Goal: Contribute content: Contribute content

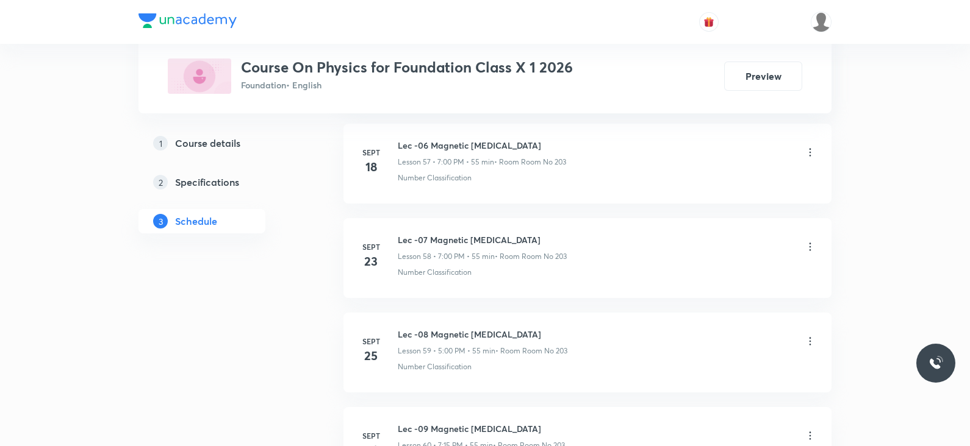
scroll to position [6187, 0]
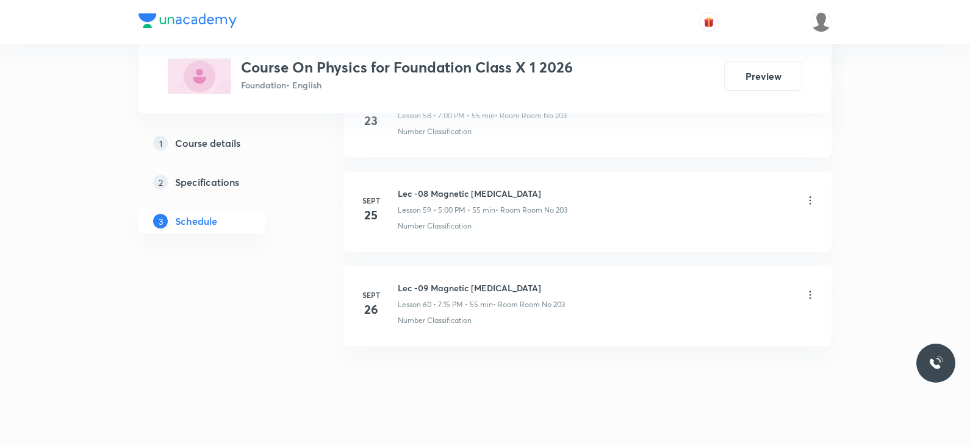
click at [519, 282] on h6 "Lec -09 Magnetic Effects of Electric Current" at bounding box center [481, 288] width 167 height 13
copy h6 "Lec -09 Magnetic Effects of Electric Current"
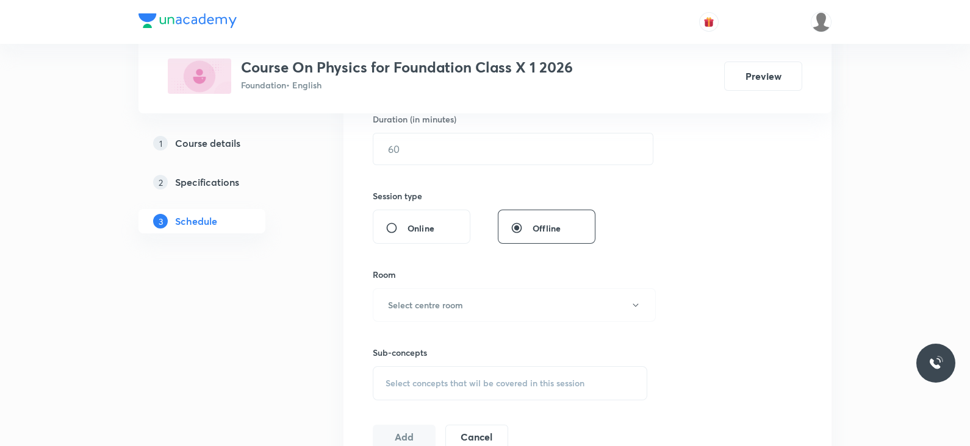
scroll to position [0, 0]
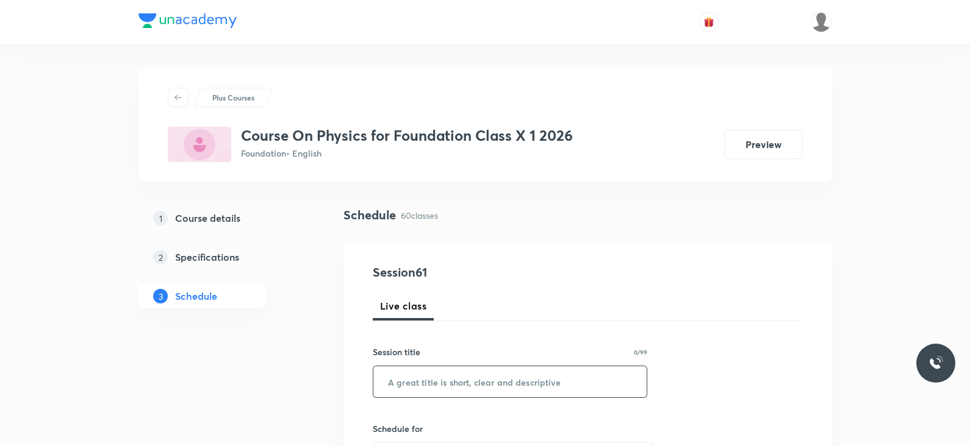
click at [470, 380] on input "text" at bounding box center [509, 381] width 273 height 31
paste input "Lec -09 Magnetic Effects of Electric Current"
click at [423, 380] on input "Lec -09 Magnetic Effects of Electric Current" at bounding box center [509, 381] width 273 height 31
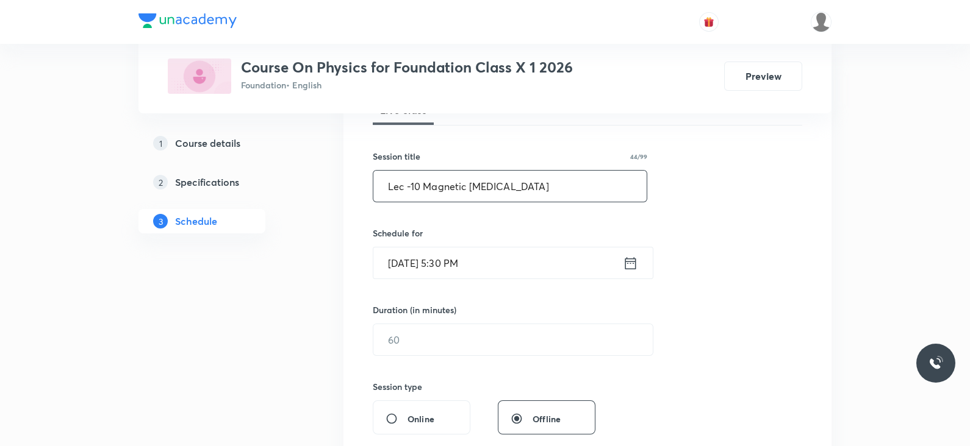
scroll to position [212, 0]
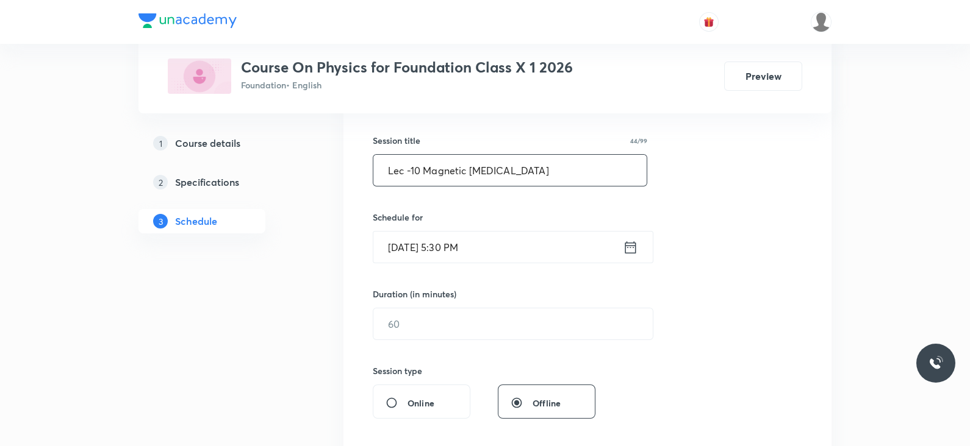
type input "Lec -10 Magnetic Effects of Electric Current"
click at [631, 251] on icon at bounding box center [630, 247] width 15 height 17
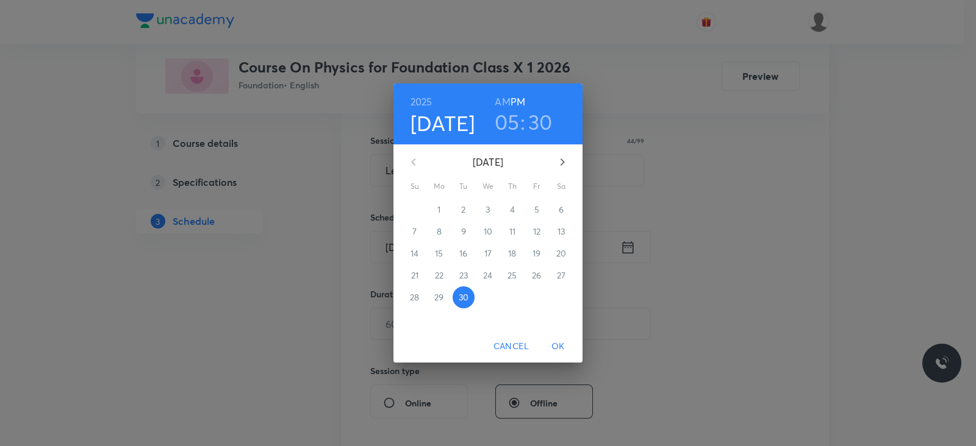
click at [510, 120] on h3 "05" at bounding box center [507, 122] width 25 height 26
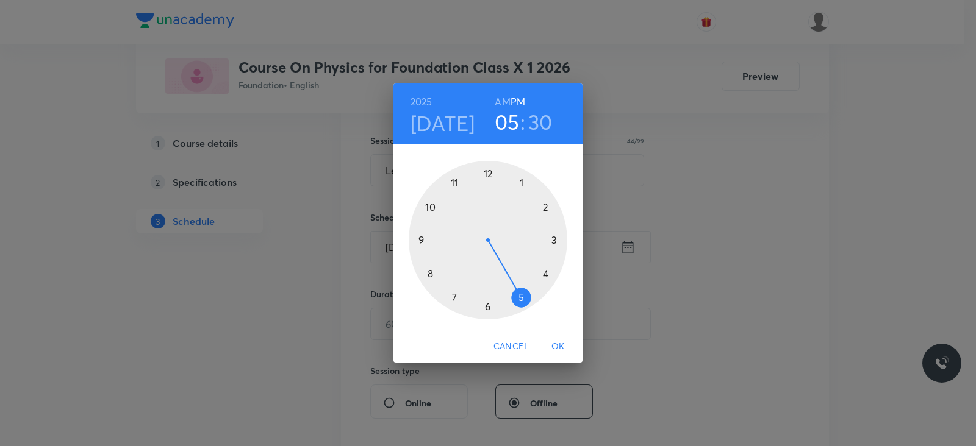
click at [488, 308] on div at bounding box center [488, 240] width 159 height 159
click at [487, 175] on div at bounding box center [488, 240] width 159 height 159
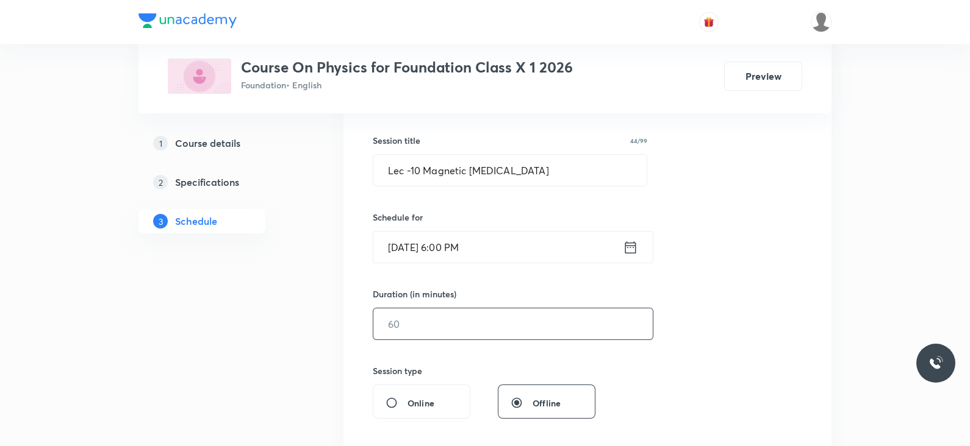
click at [445, 322] on input "text" at bounding box center [512, 324] width 279 height 31
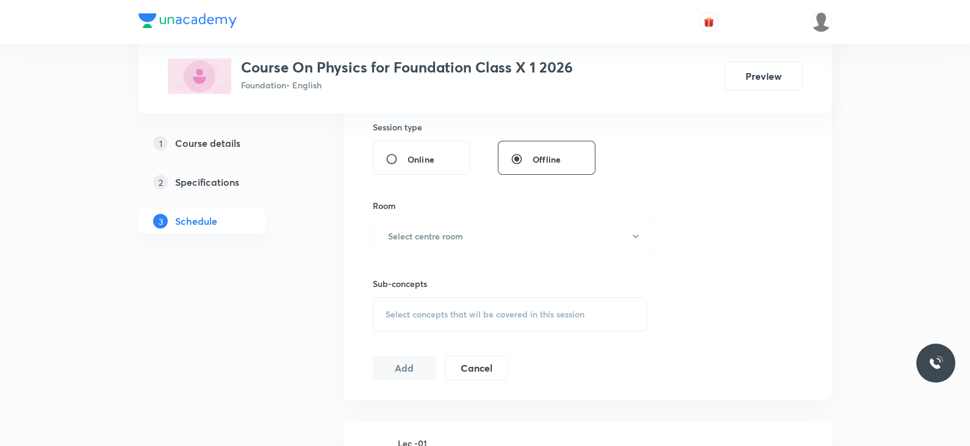
scroll to position [463, 0]
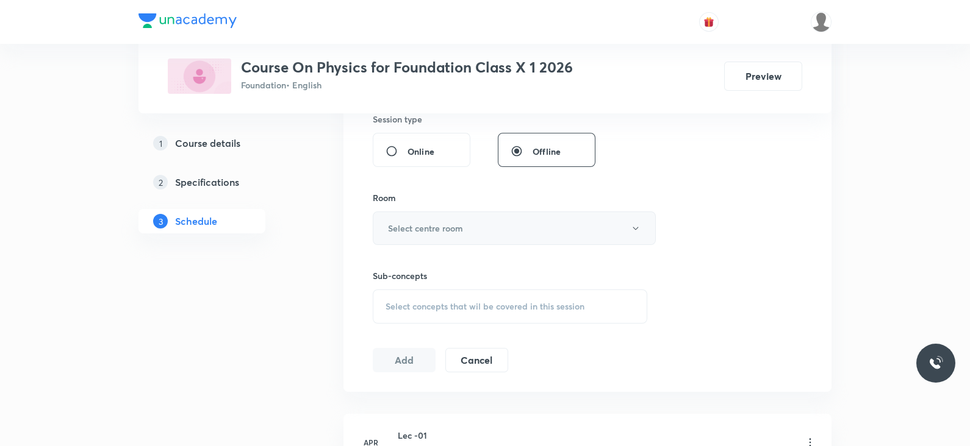
type input "55"
click at [443, 232] on h6 "Select centre room" at bounding box center [425, 228] width 75 height 13
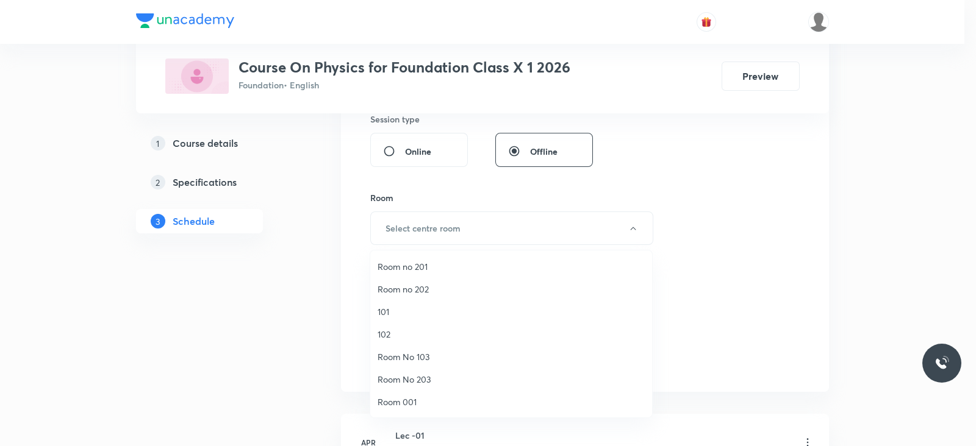
click at [713, 165] on div at bounding box center [488, 223] width 976 height 446
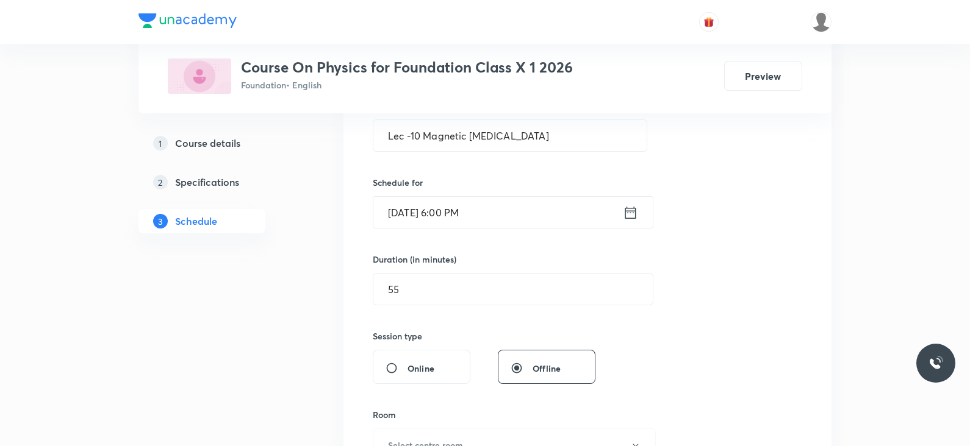
scroll to position [243, 0]
click at [626, 216] on icon at bounding box center [630, 215] width 15 height 17
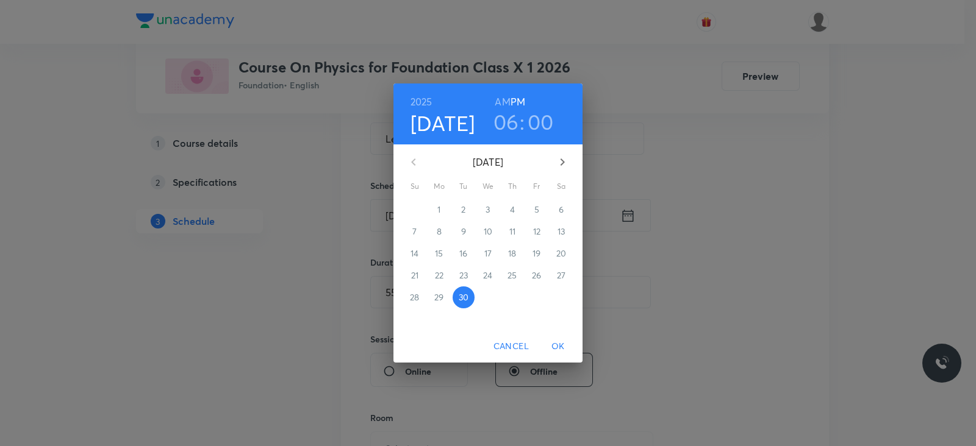
click at [504, 123] on h3 "06" at bounding box center [506, 122] width 26 height 26
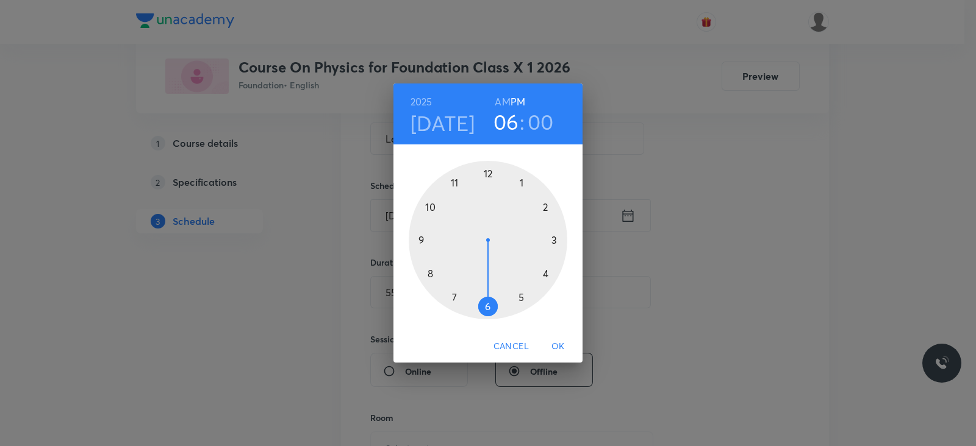
click at [454, 296] on div at bounding box center [488, 240] width 159 height 159
click at [560, 346] on span "OK" at bounding box center [557, 346] width 29 height 15
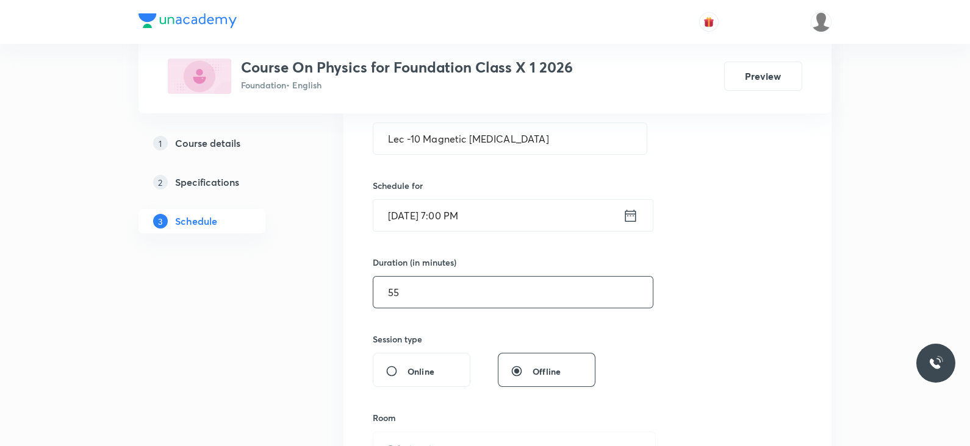
click at [509, 290] on input "55" at bounding box center [512, 292] width 279 height 31
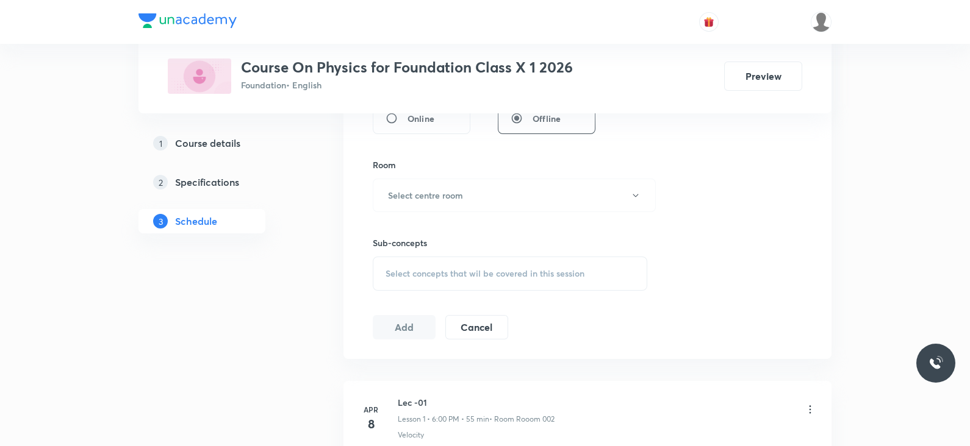
scroll to position [496, 0]
click at [426, 198] on h6 "Select centre room" at bounding box center [425, 195] width 75 height 13
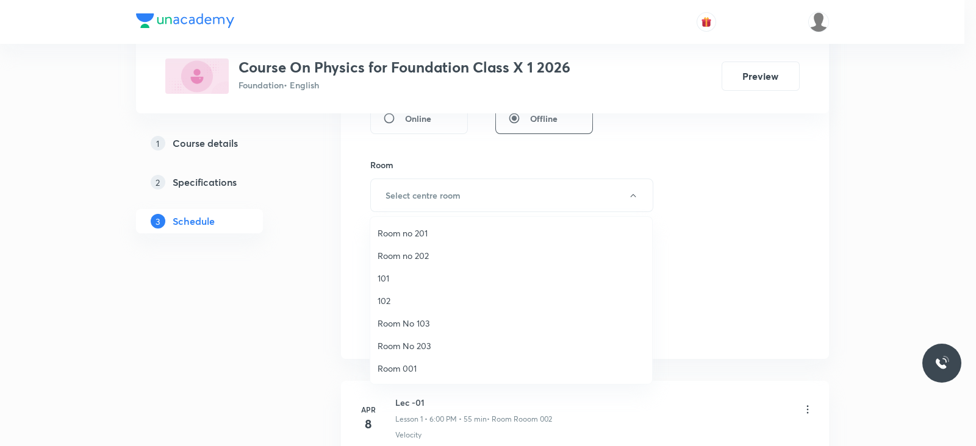
click at [415, 341] on span "Room No 203" at bounding box center [510, 346] width 267 height 13
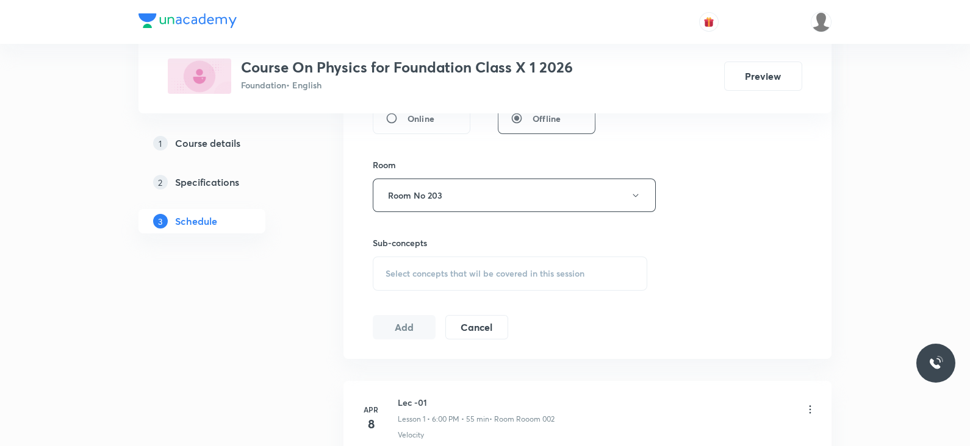
click at [473, 273] on span "Select concepts that wil be covered in this session" at bounding box center [484, 274] width 199 height 10
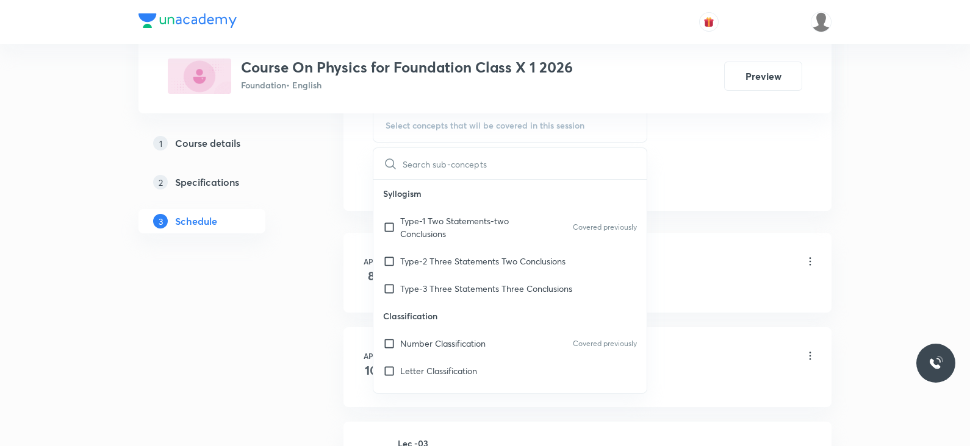
scroll to position [646, 0]
click at [443, 339] on p "Number Classification" at bounding box center [442, 342] width 85 height 13
checkbox input "true"
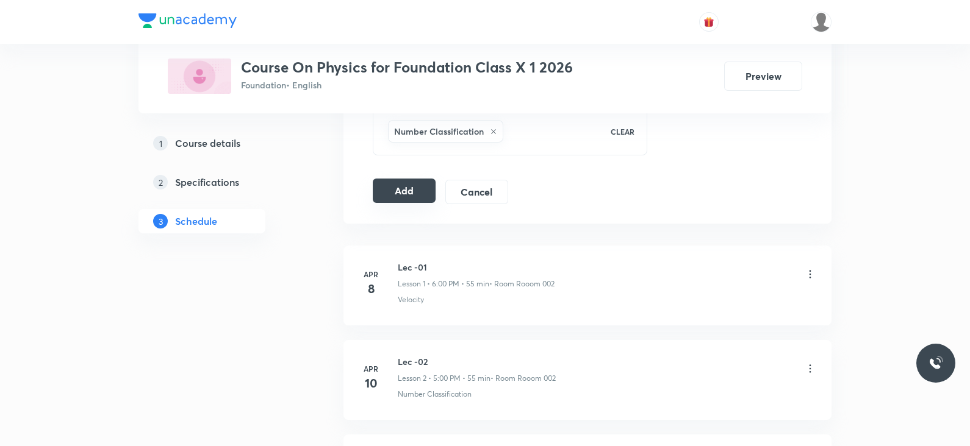
click at [394, 197] on button "Add" at bounding box center [404, 191] width 63 height 24
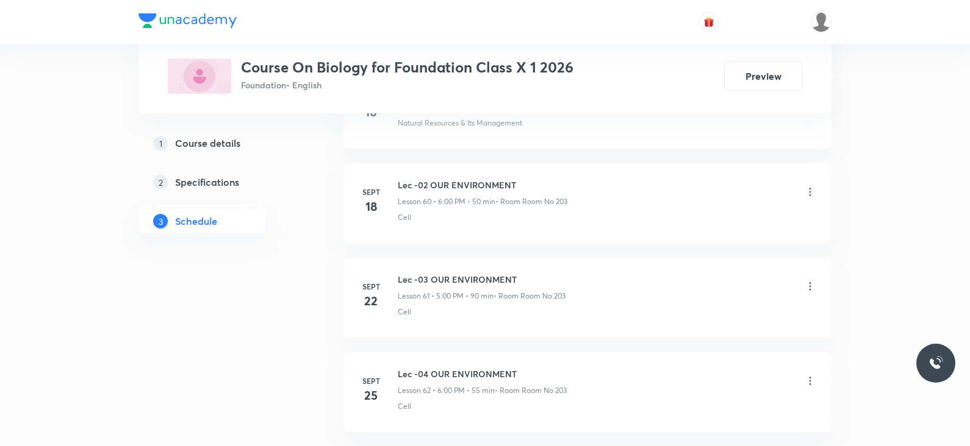
scroll to position [6564, 0]
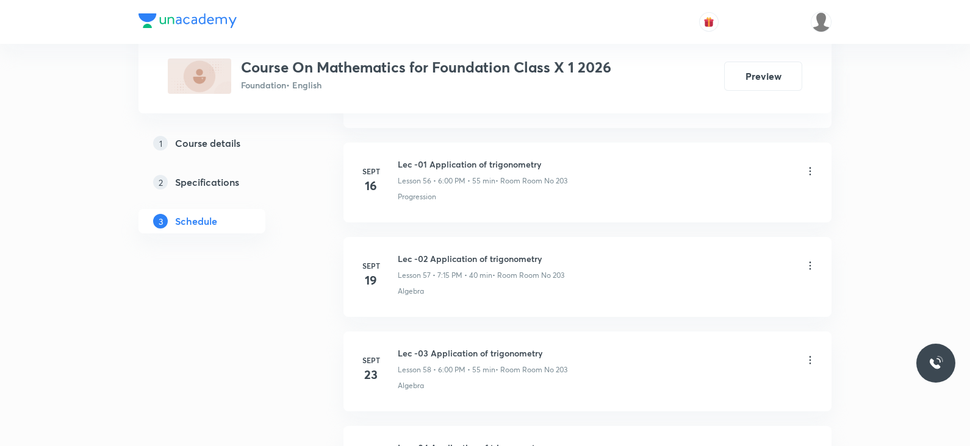
scroll to position [6187, 0]
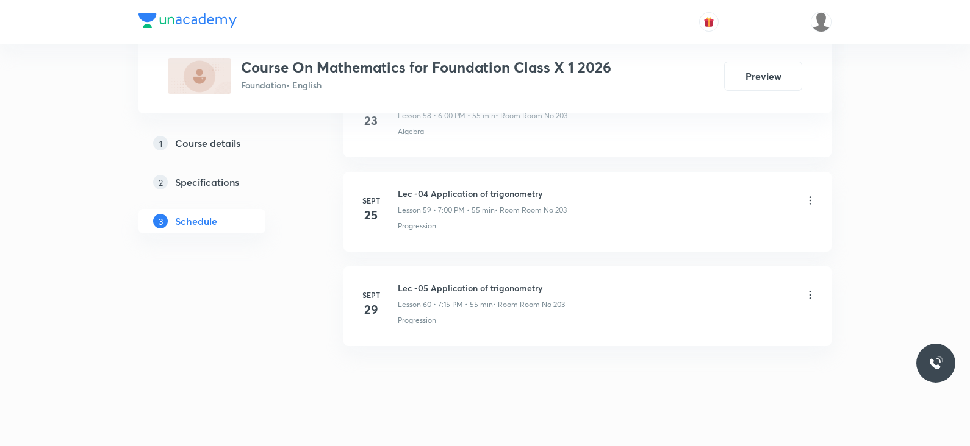
click at [459, 282] on h6 "Lec -05 Application of trigonometry" at bounding box center [481, 288] width 167 height 13
copy h6 "Lec -05 Application of trigonometry"
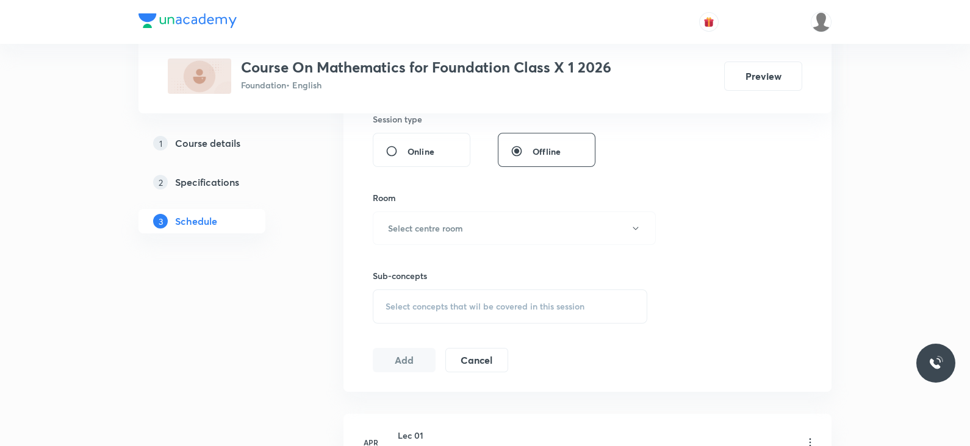
scroll to position [0, 0]
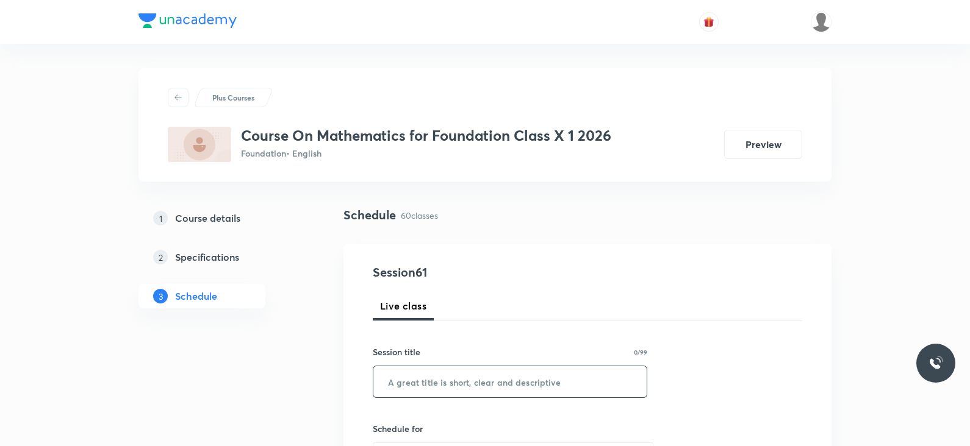
click at [455, 376] on input "text" at bounding box center [509, 381] width 273 height 31
paste input "Lec -05 Application of trigonometry"
click at [424, 382] on input "Lec -05 Application of trigonometry" at bounding box center [509, 381] width 273 height 31
drag, startPoint x: 421, startPoint y: 380, endPoint x: 551, endPoint y: 388, distance: 130.7
click at [551, 388] on input "Lec -01Application of trigonometry" at bounding box center [509, 381] width 273 height 31
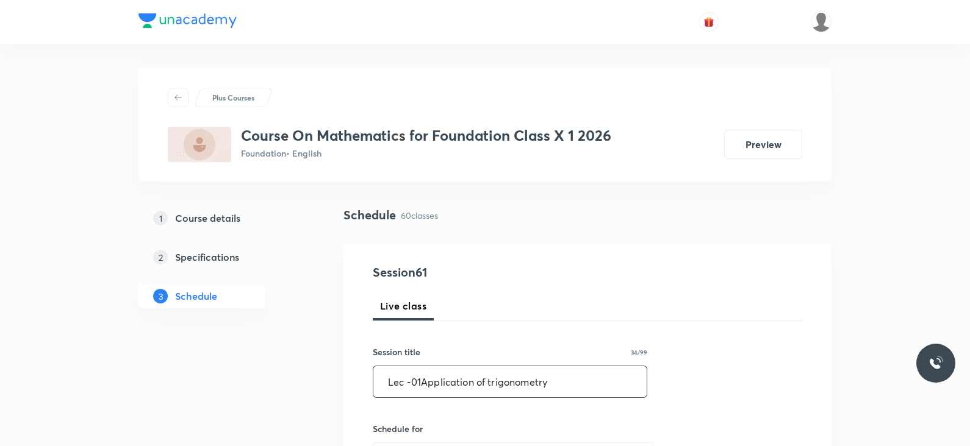
paste input "area related to circles"
click at [421, 381] on input "Lec -01area related to circles" at bounding box center [509, 381] width 273 height 31
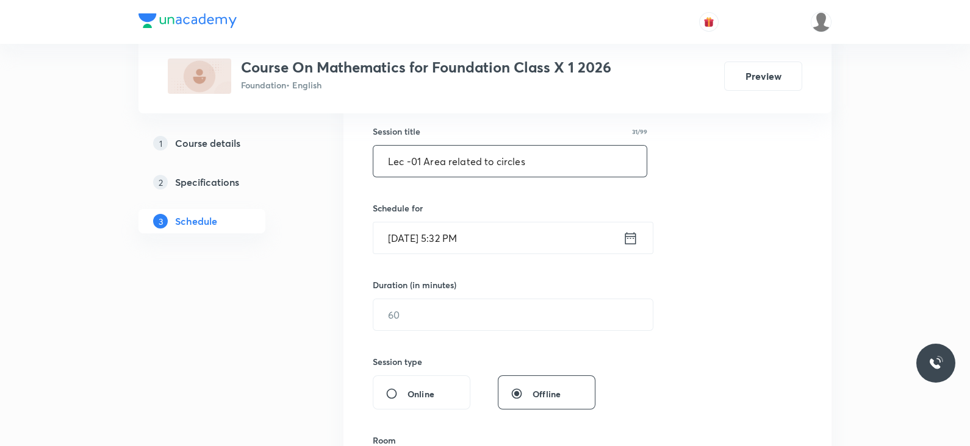
scroll to position [283, 0]
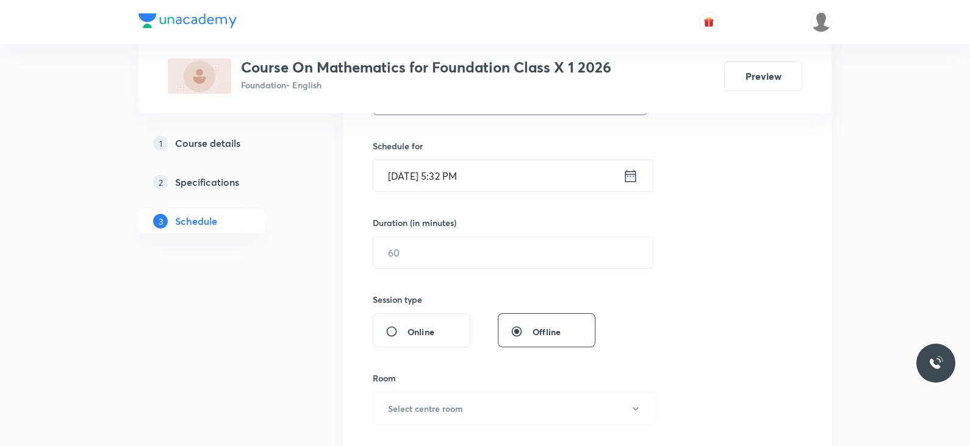
type input "Lec -01 Area related to circles"
click at [626, 180] on icon at bounding box center [630, 176] width 11 height 12
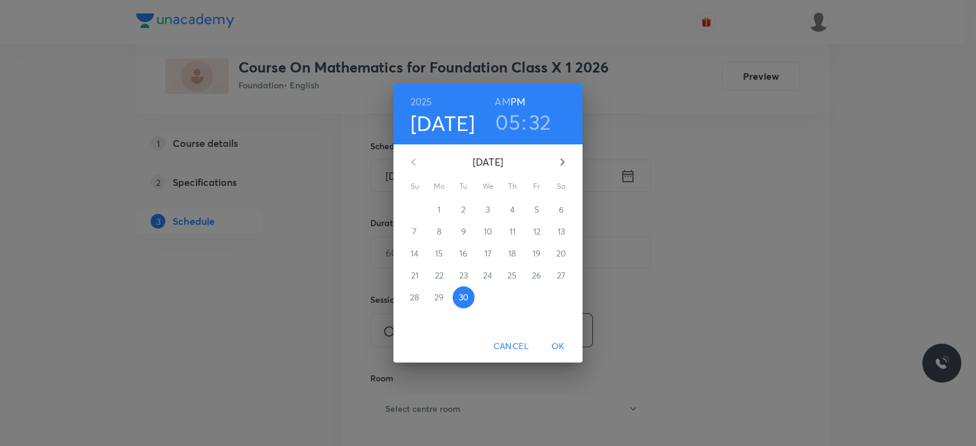
click at [506, 118] on h3 "05" at bounding box center [507, 122] width 25 height 26
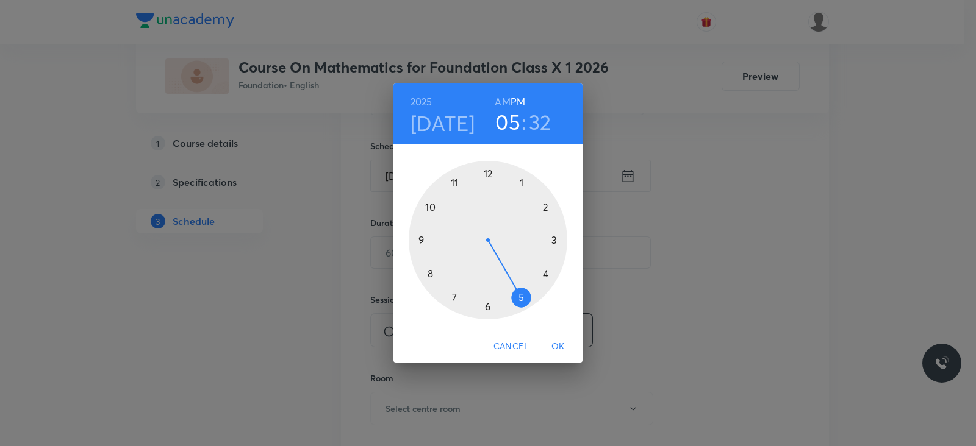
click at [488, 308] on div at bounding box center [488, 240] width 159 height 159
click at [488, 178] on div at bounding box center [488, 240] width 159 height 159
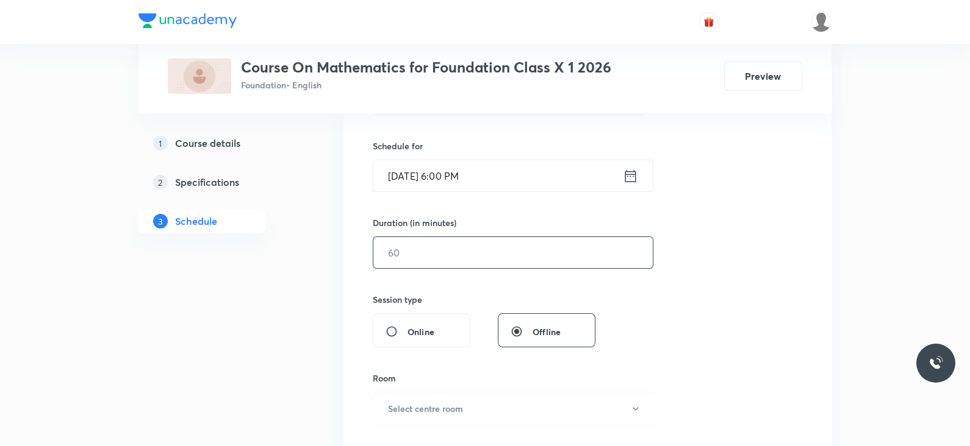
click at [459, 254] on input "text" at bounding box center [512, 252] width 279 height 31
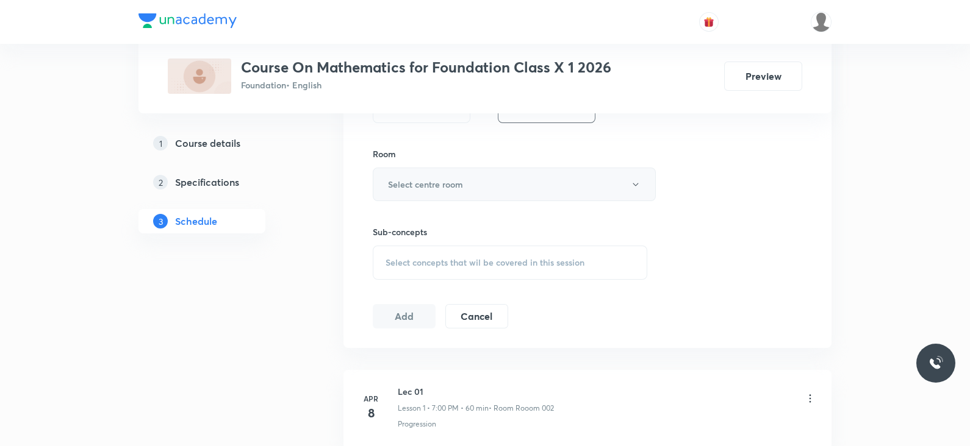
scroll to position [509, 0]
type input "55"
click at [420, 188] on h6 "Select centre room" at bounding box center [425, 183] width 75 height 13
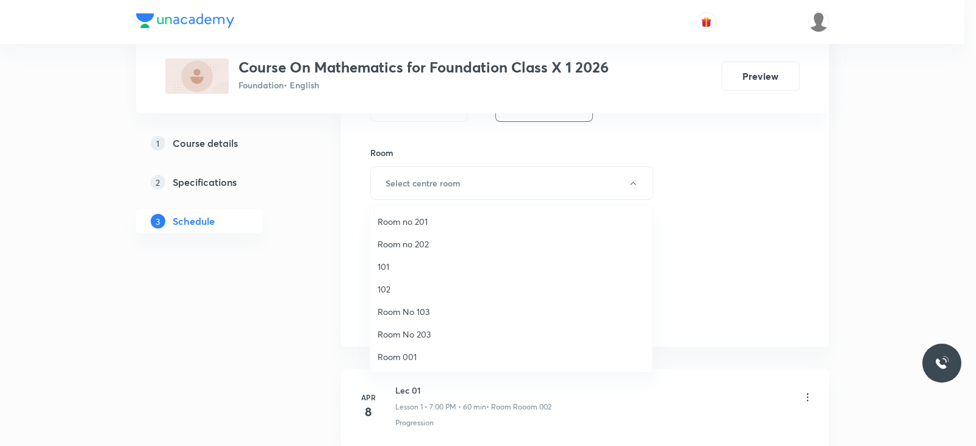
click at [413, 330] on span "Room No 203" at bounding box center [510, 334] width 267 height 13
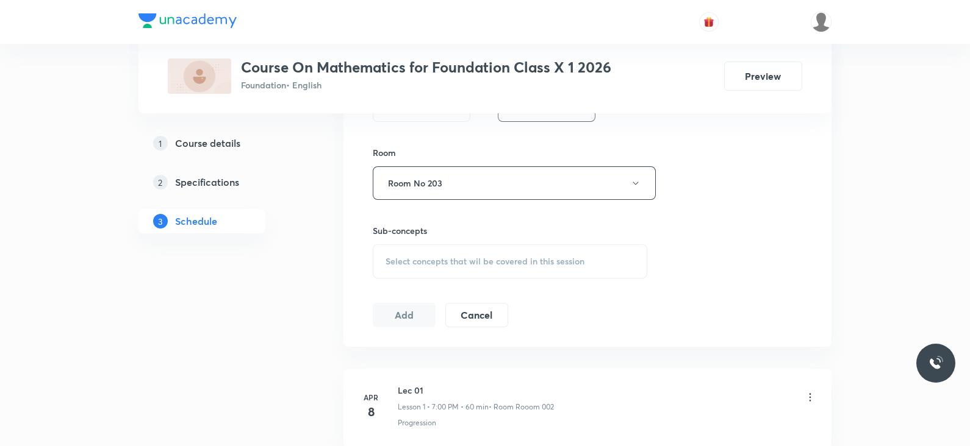
click at [458, 263] on span "Select concepts that wil be covered in this session" at bounding box center [484, 262] width 199 height 10
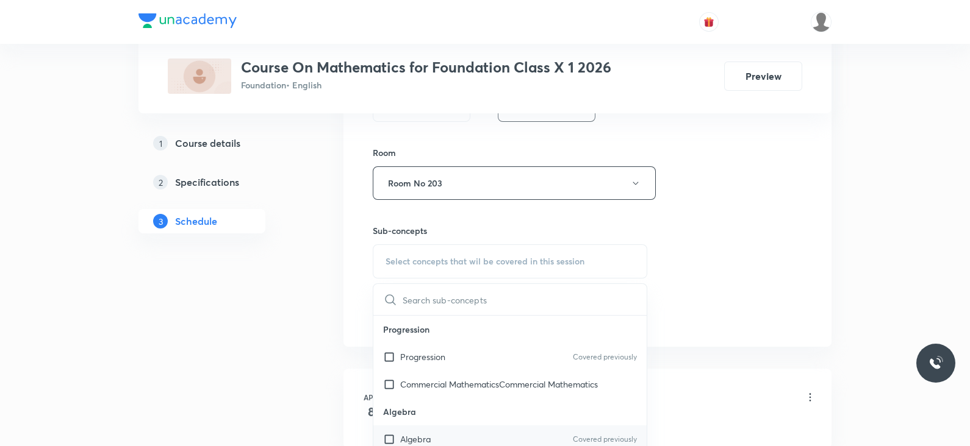
click at [458, 434] on div "Algebra Covered previously" at bounding box center [509, 439] width 273 height 27
checkbox input "true"
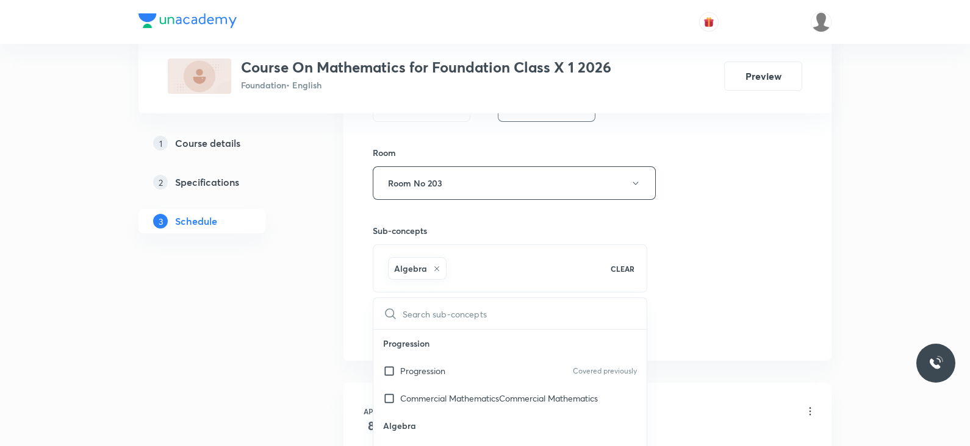
click at [671, 300] on div "Session 61 Live class Session title 31/99 Lec -01 Area related to circles ​ Sch…" at bounding box center [587, 48] width 429 height 587
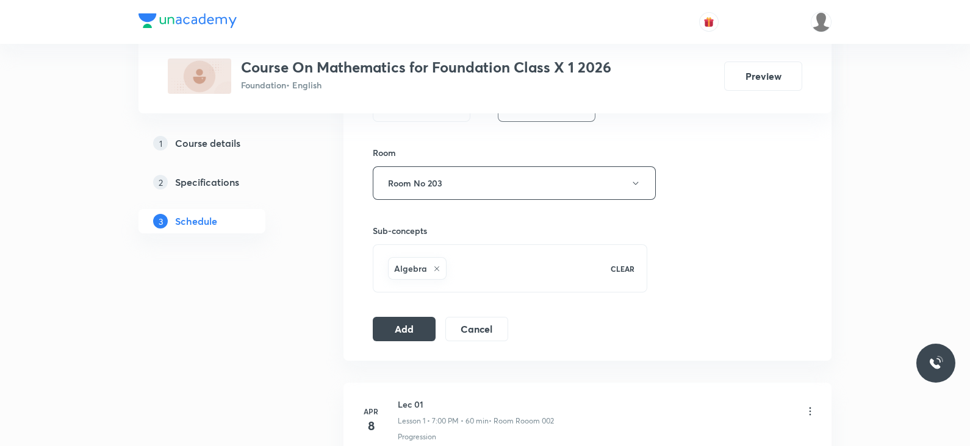
click at [404, 312] on div "Session 61 Live class Session title 31/99 Lec -01 Area related to circles ​ Sch…" at bounding box center [587, 48] width 429 height 587
click at [411, 321] on button "Add" at bounding box center [404, 328] width 63 height 24
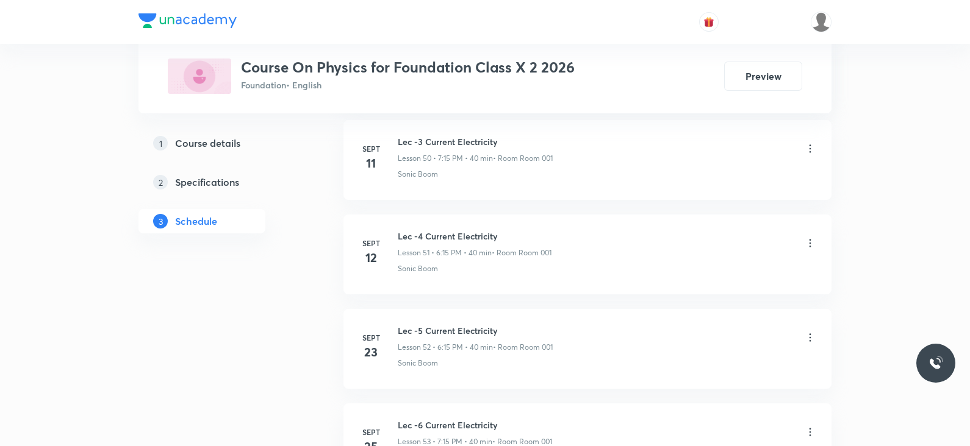
scroll to position [5622, 0]
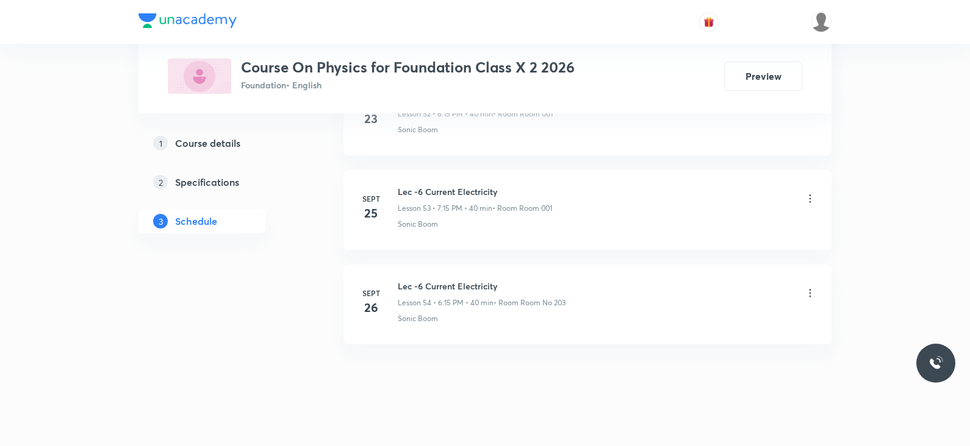
click at [441, 280] on h6 "Lec -6 Current Electricity" at bounding box center [482, 286] width 168 height 13
copy h6 "Lec -6 Current Electricity"
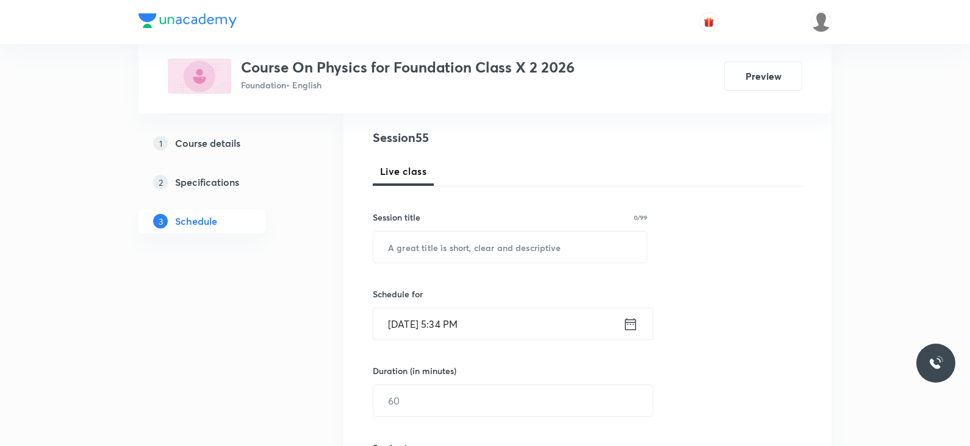
scroll to position [0, 0]
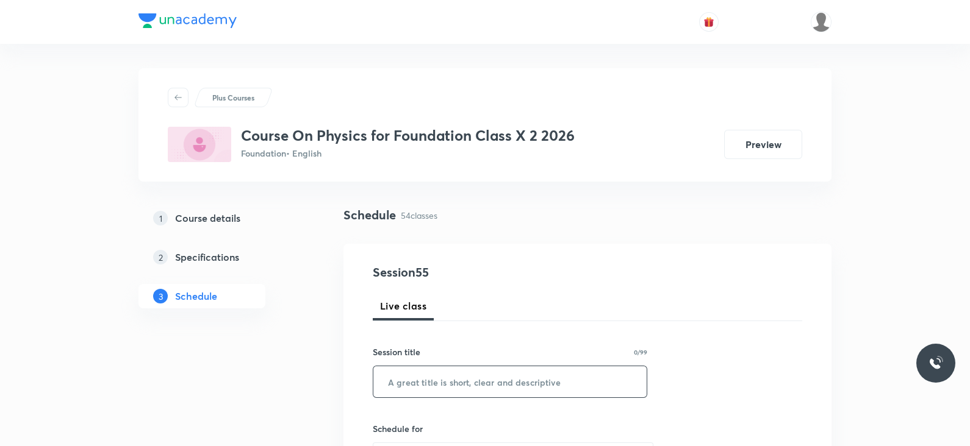
click at [440, 389] on input "text" at bounding box center [509, 381] width 273 height 31
paste input "Lec -6 Current Electricity"
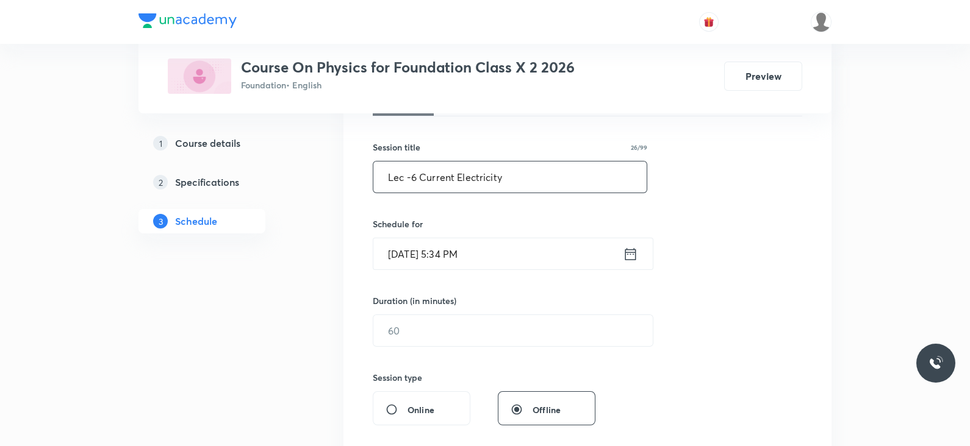
scroll to position [205, 0]
type input "Lec -6 Current Electricity"
click at [628, 253] on icon at bounding box center [630, 253] width 15 height 17
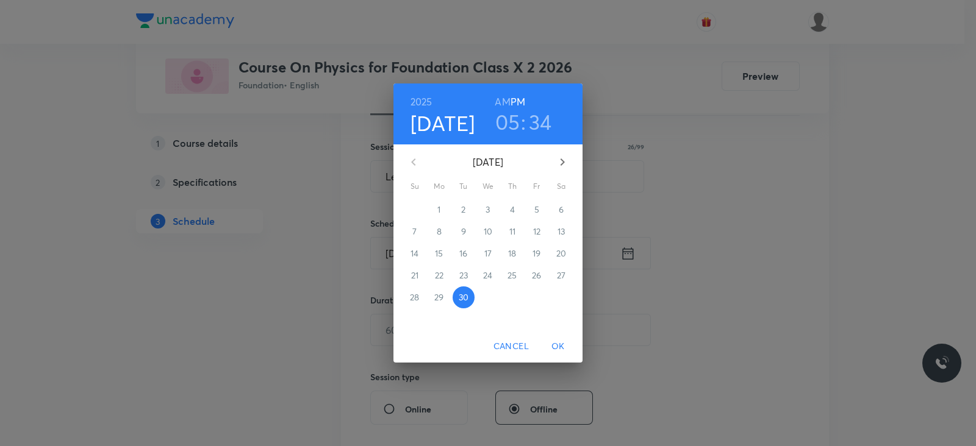
click at [506, 124] on h3 "05" at bounding box center [507, 122] width 25 height 26
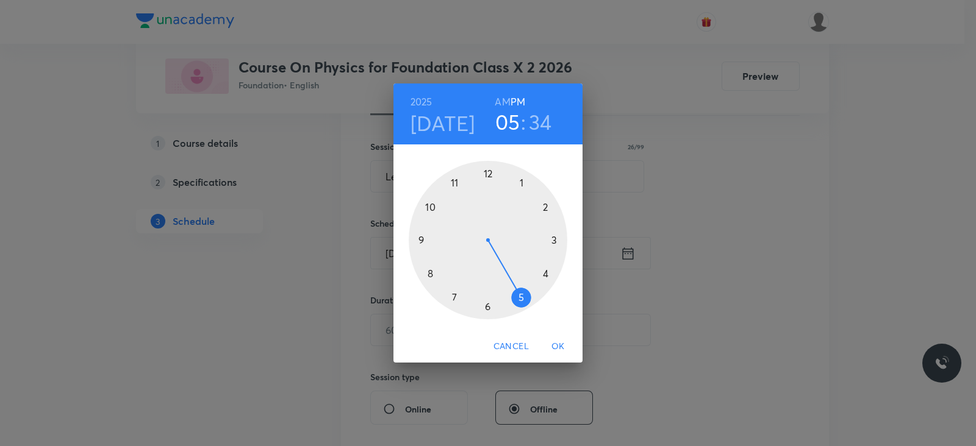
click at [485, 309] on div at bounding box center [488, 240] width 159 height 159
click at [487, 171] on div at bounding box center [488, 240] width 159 height 159
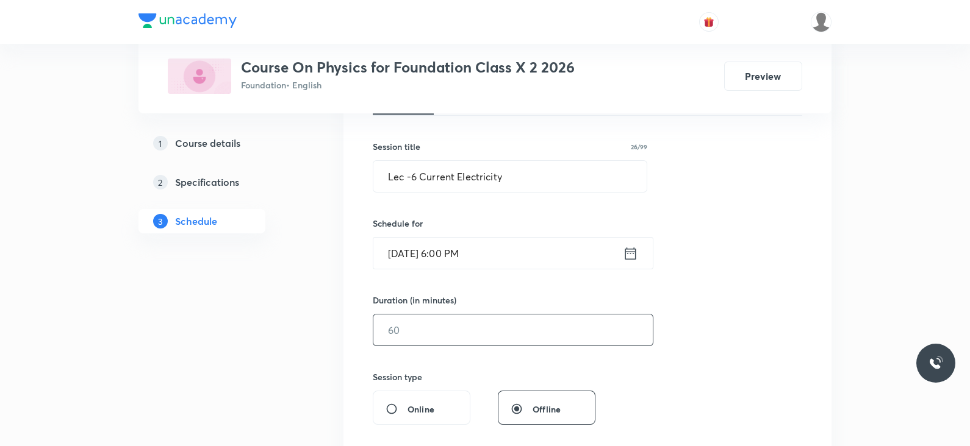
click at [472, 341] on input "text" at bounding box center [512, 330] width 279 height 31
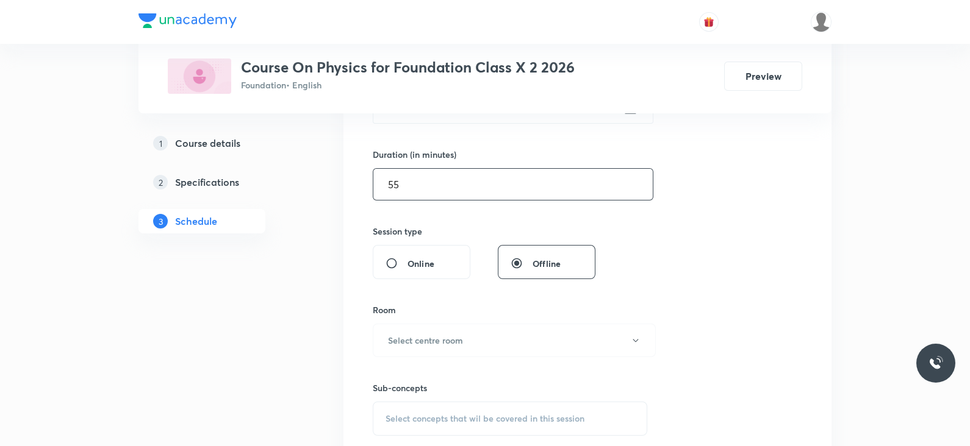
scroll to position [355, 0]
type input "55"
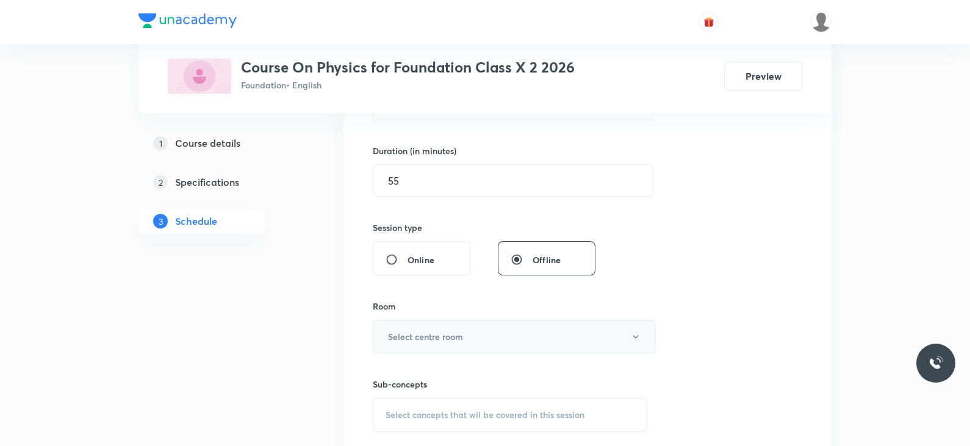
drag, startPoint x: 472, startPoint y: 341, endPoint x: 436, endPoint y: 345, distance: 36.2
click at [436, 345] on button "Select centre room" at bounding box center [514, 337] width 283 height 34
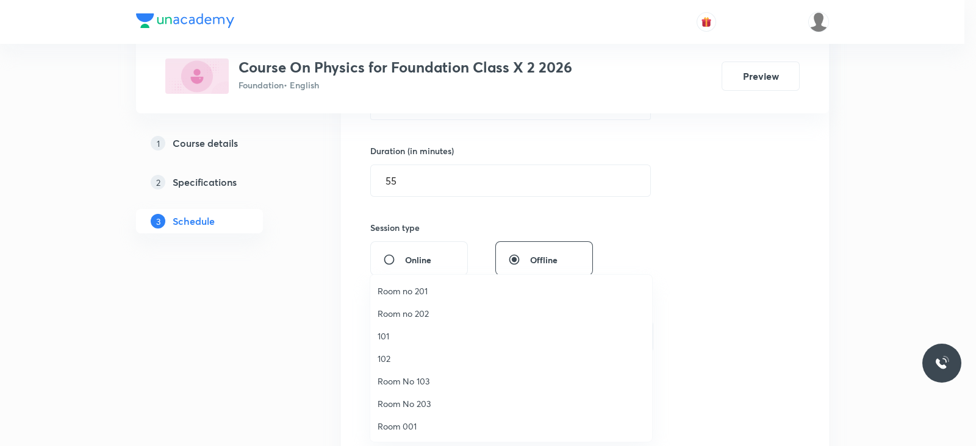
click at [418, 432] on span "Room 001" at bounding box center [510, 426] width 267 height 13
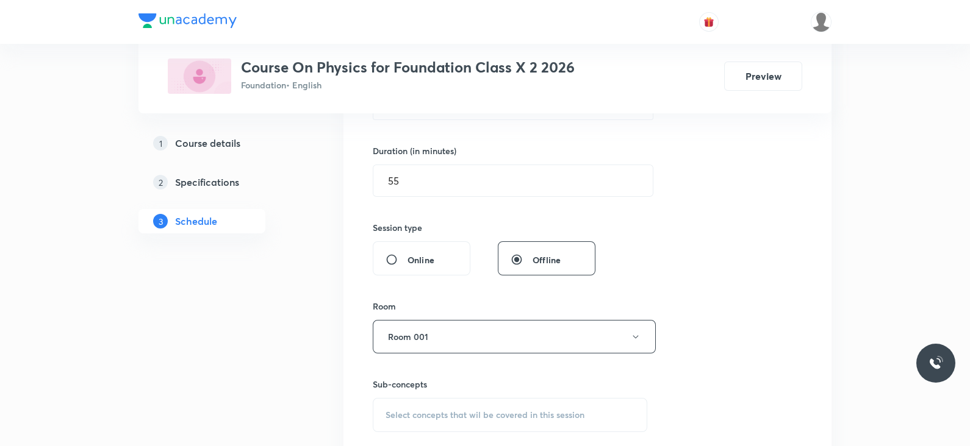
click at [485, 410] on span "Select concepts that wil be covered in this session" at bounding box center [484, 415] width 199 height 10
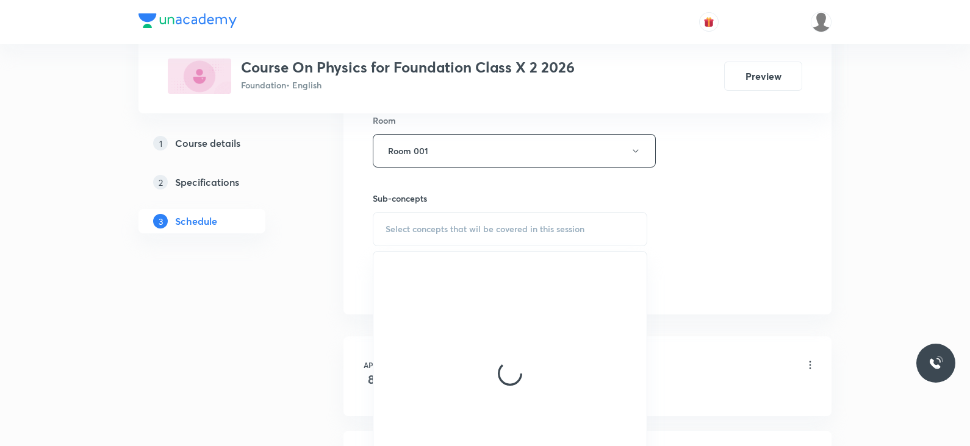
scroll to position [544, 0]
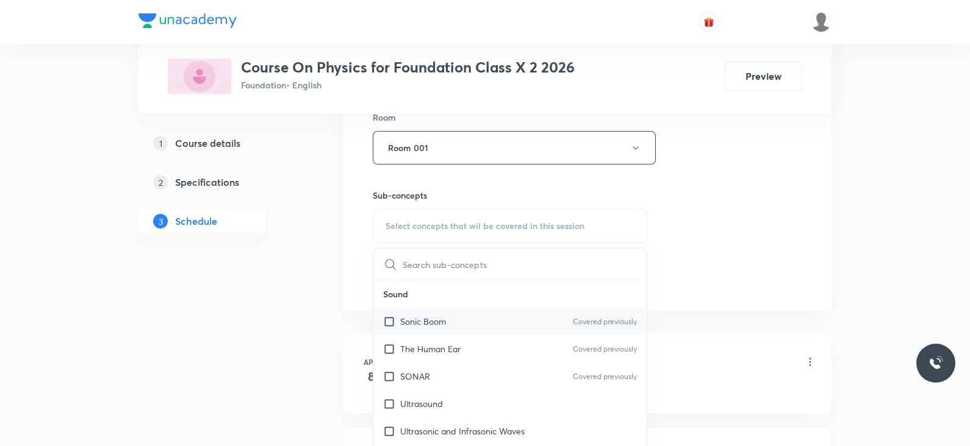
click at [483, 328] on div "Sonic Boom Covered previously" at bounding box center [509, 321] width 273 height 27
checkbox input "true"
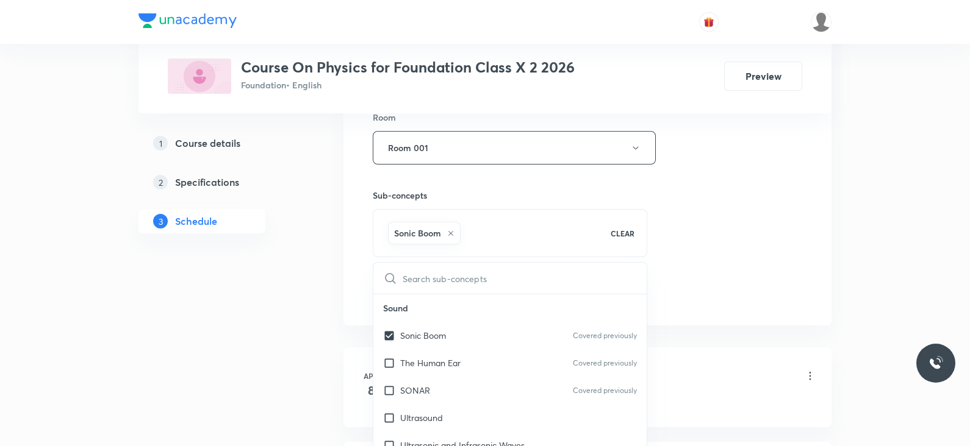
click at [676, 276] on div "Session 55 Live class Session title 26/99 Lec -6 Current Electricity ​ Schedule…" at bounding box center [587, 13] width 429 height 587
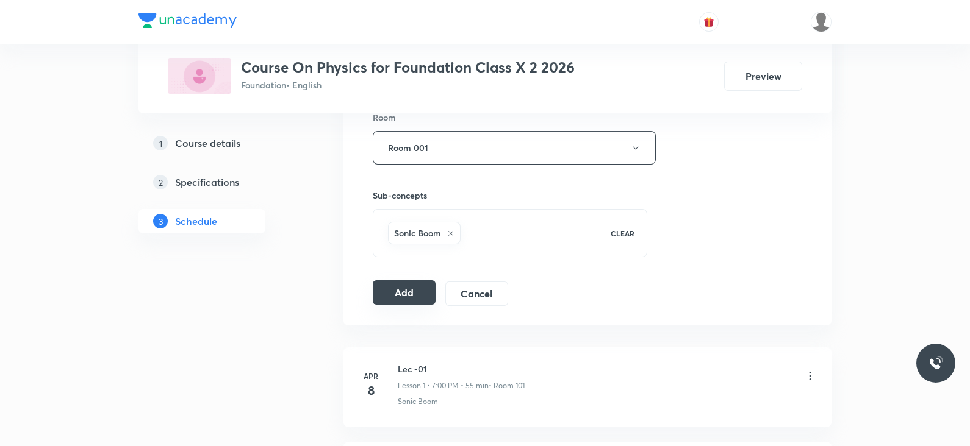
click at [385, 302] on button "Add" at bounding box center [404, 292] width 63 height 24
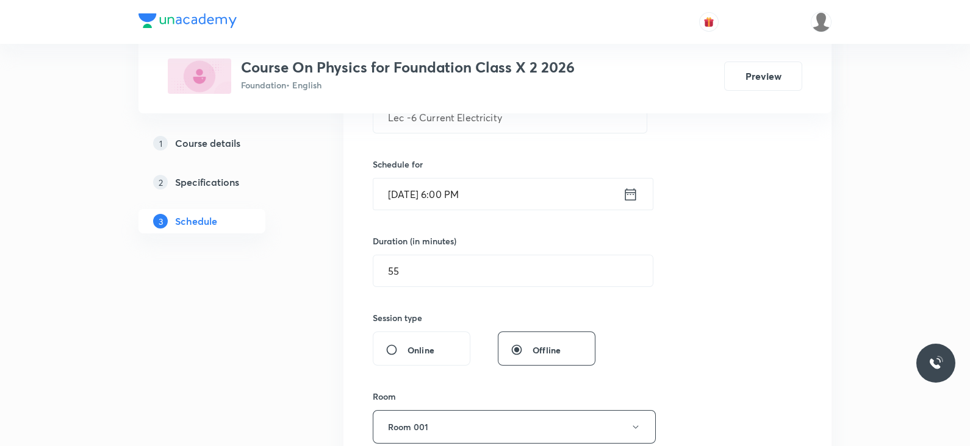
scroll to position [257, 0]
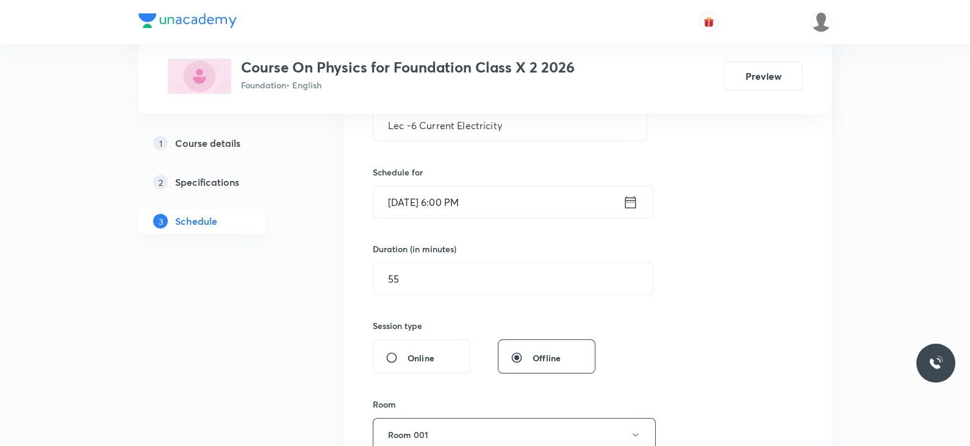
click at [631, 198] on icon at bounding box center [630, 202] width 15 height 17
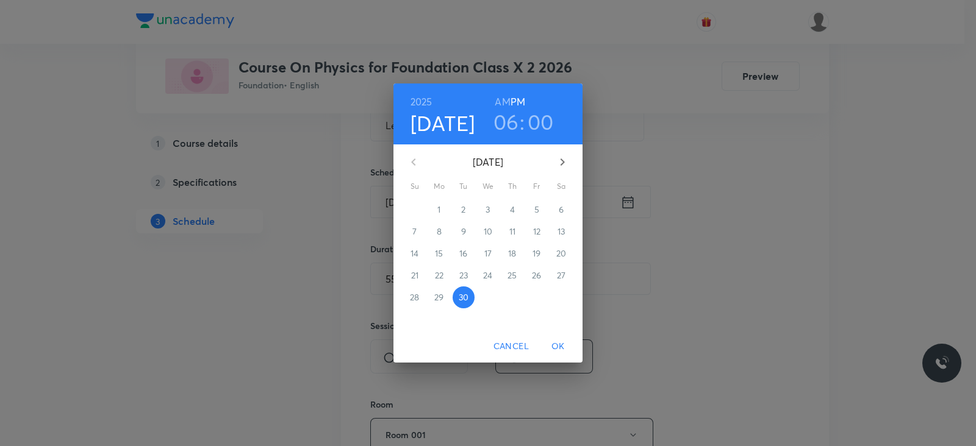
click at [538, 126] on h3 "00" at bounding box center [540, 122] width 26 height 26
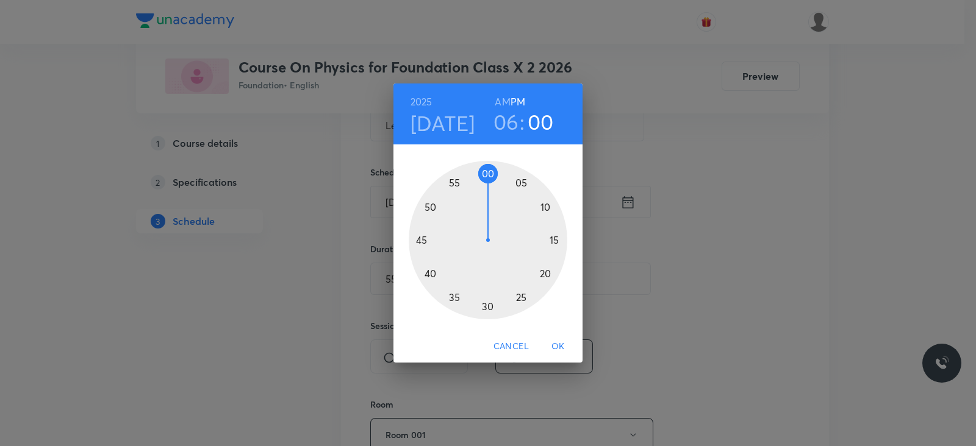
click at [554, 239] on div at bounding box center [488, 240] width 159 height 159
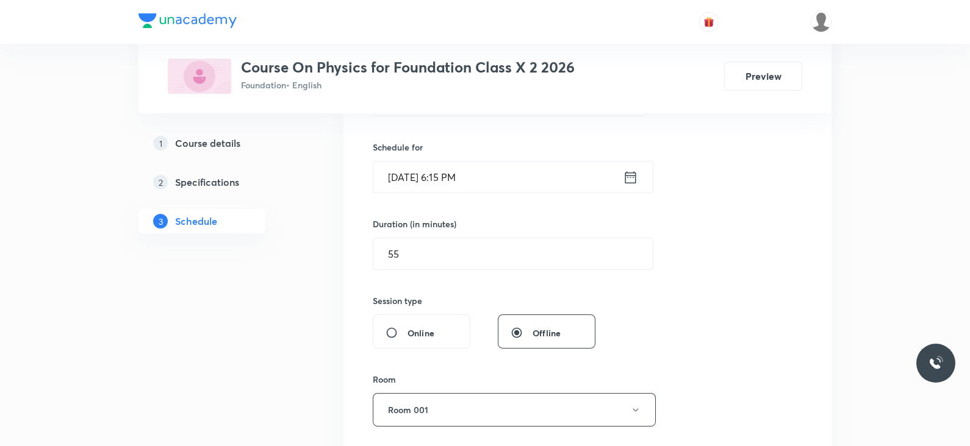
scroll to position [280, 0]
click at [485, 249] on input "55" at bounding box center [512, 255] width 279 height 31
type input "5"
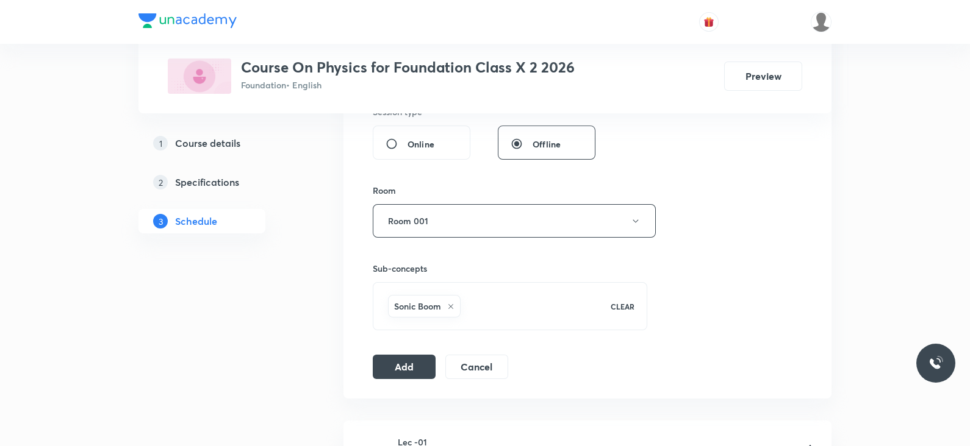
scroll to position [472, 0]
type input "40"
click at [405, 364] on button "Add" at bounding box center [404, 364] width 63 height 24
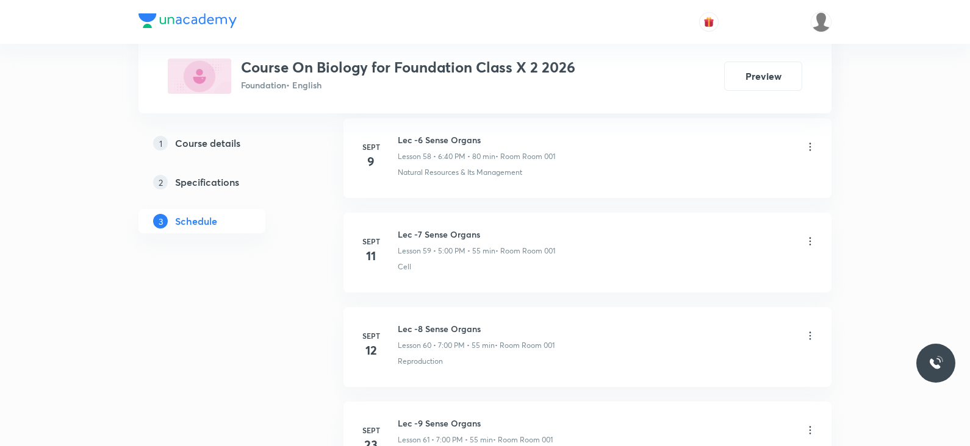
scroll to position [6376, 0]
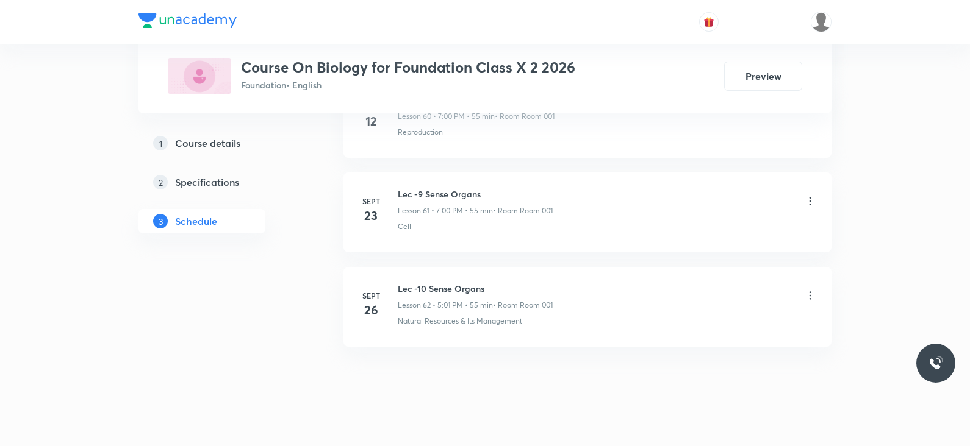
click at [442, 282] on h6 "Lec -10 Sense Organs" at bounding box center [475, 288] width 155 height 13
copy h6 "Lec -10 Sense Organs"
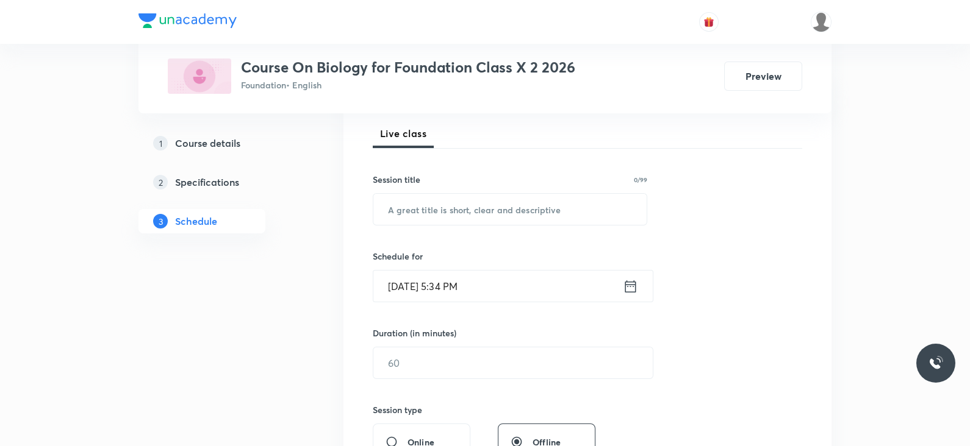
scroll to position [0, 0]
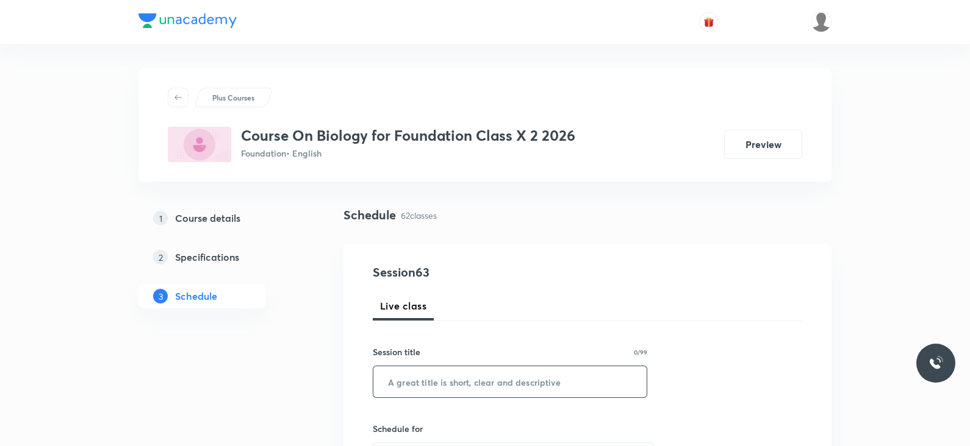
click at [441, 382] on input "text" at bounding box center [509, 381] width 273 height 31
paste input "Lec -10 Sense Organs"
click at [421, 380] on input "Lec -10 Sense Organs" at bounding box center [509, 381] width 273 height 31
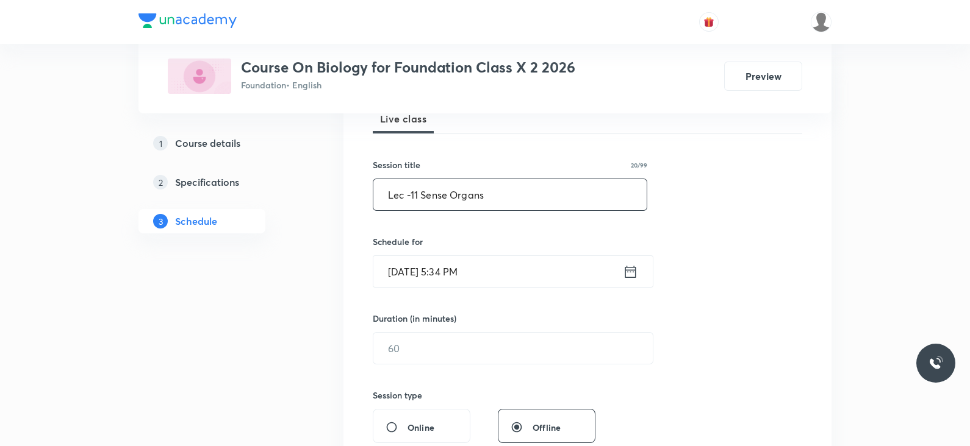
scroll to position [190, 0]
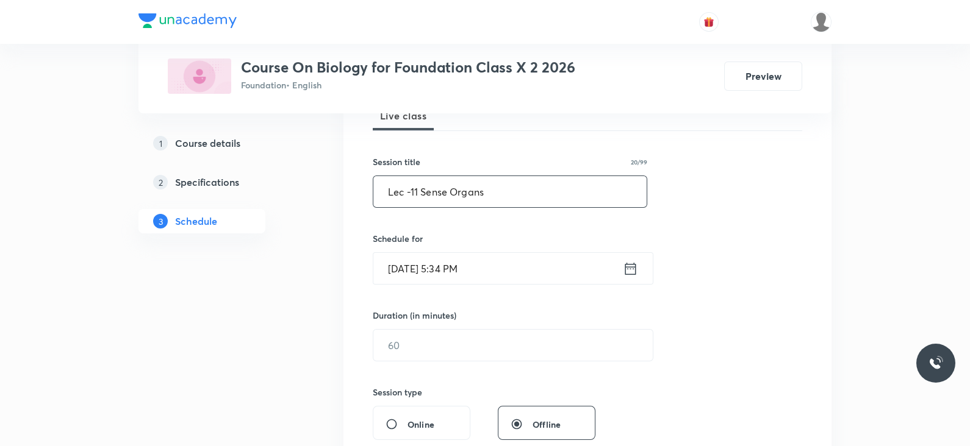
type input "Lec -11 Sense Organs"
click at [625, 270] on icon at bounding box center [630, 268] width 11 height 12
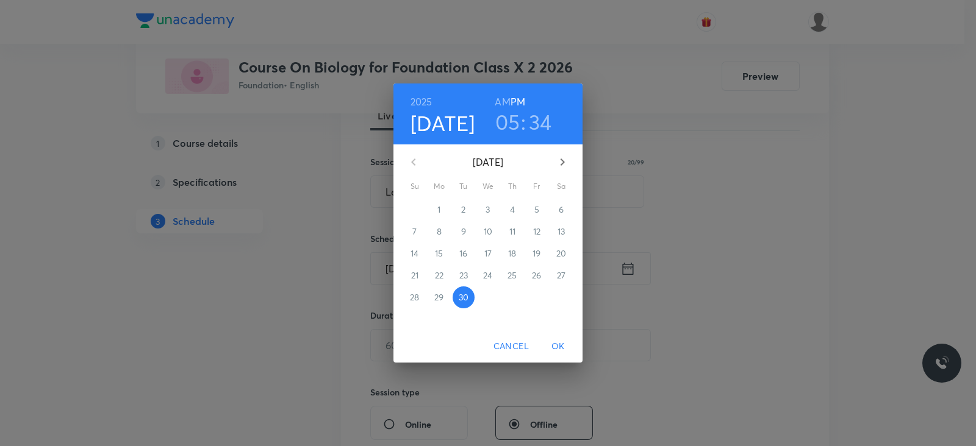
click at [505, 117] on h3 "05" at bounding box center [507, 122] width 25 height 26
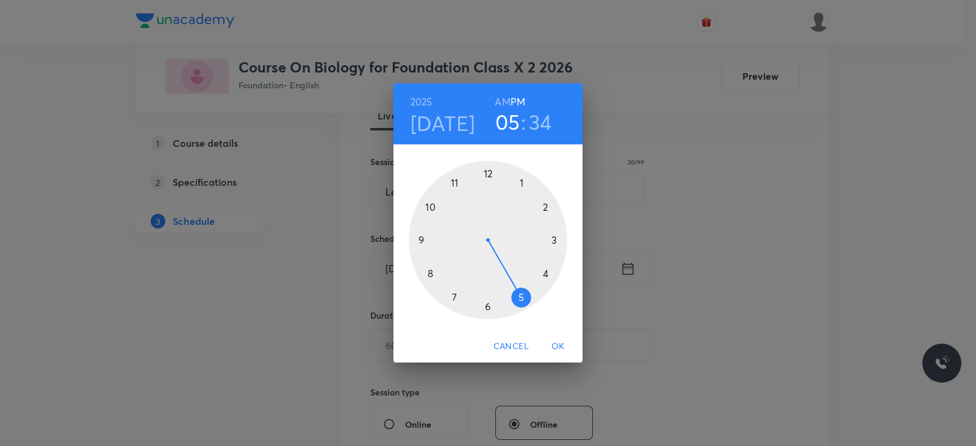
click at [455, 295] on div at bounding box center [488, 240] width 159 height 159
click at [484, 177] on div at bounding box center [488, 240] width 159 height 159
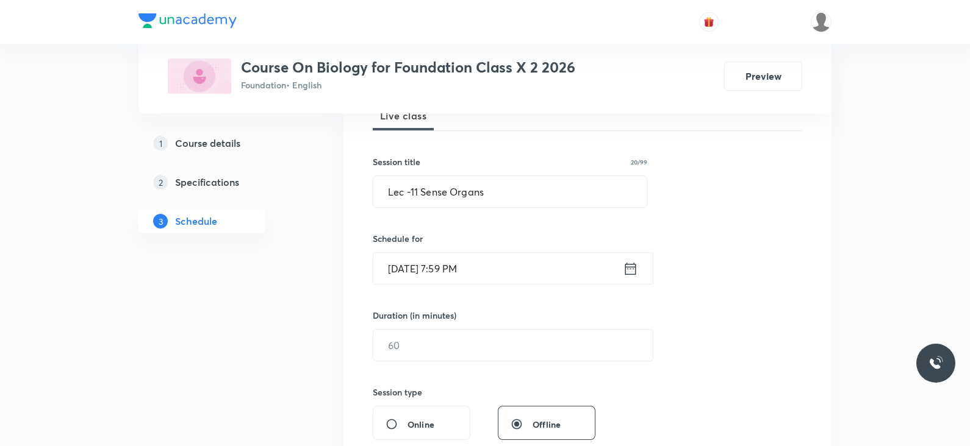
click at [631, 270] on icon at bounding box center [630, 268] width 15 height 17
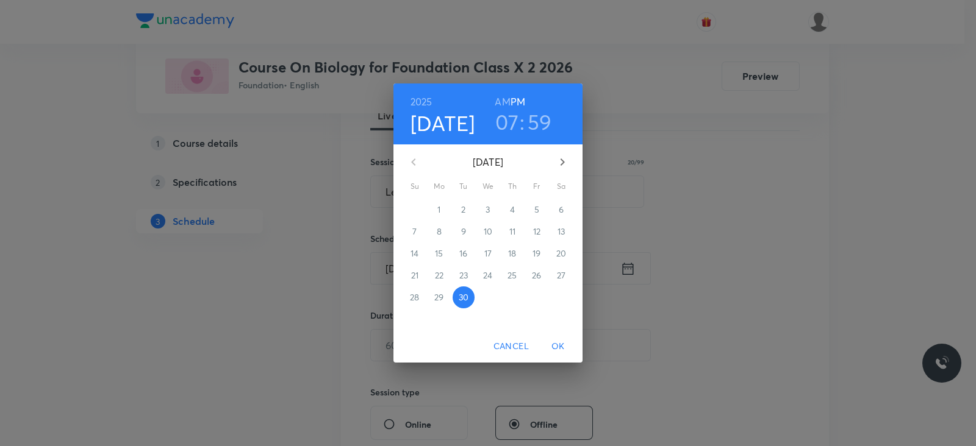
click at [540, 132] on h3 "59" at bounding box center [539, 122] width 24 height 26
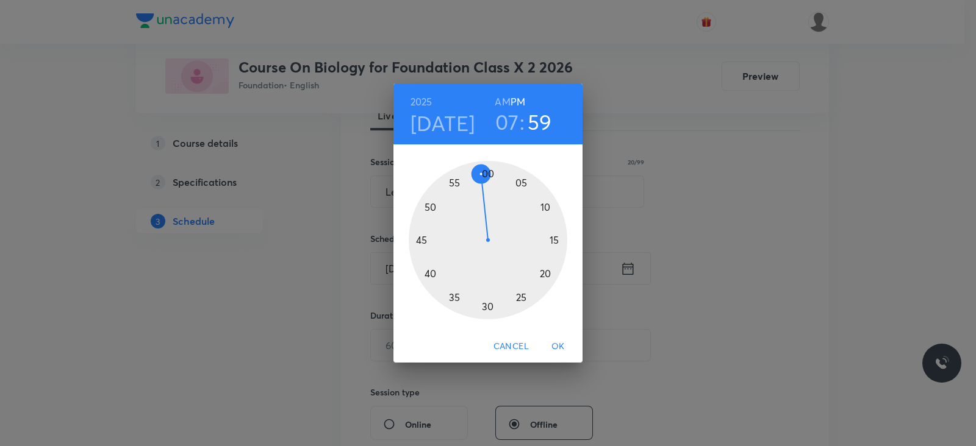
click at [490, 172] on div at bounding box center [488, 240] width 159 height 159
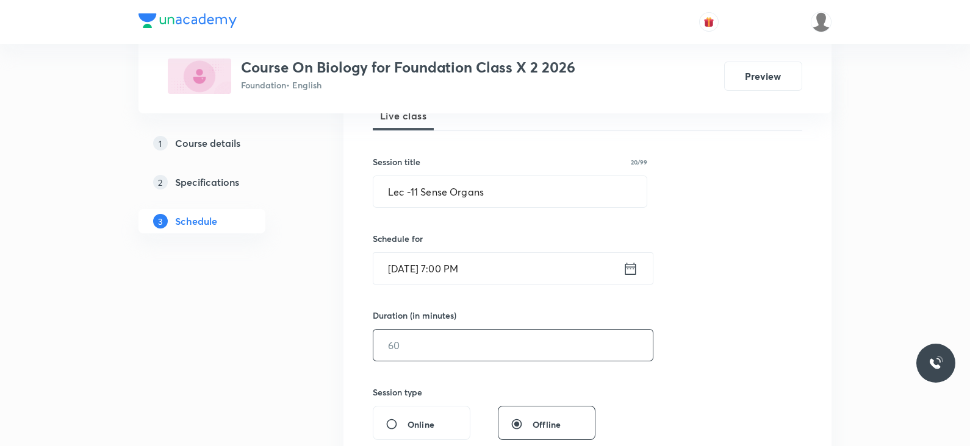
click at [487, 340] on input "text" at bounding box center [512, 345] width 279 height 31
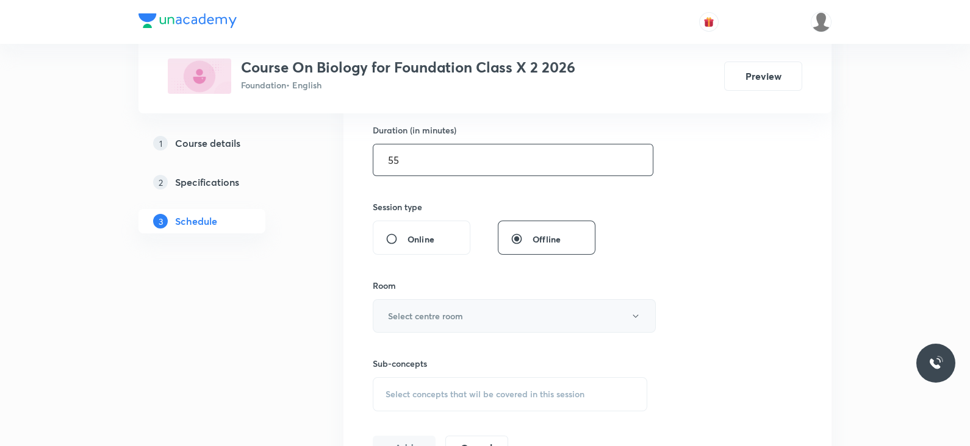
scroll to position [376, 0]
type input "55"
click at [459, 318] on h6 "Select centre room" at bounding box center [425, 315] width 75 height 13
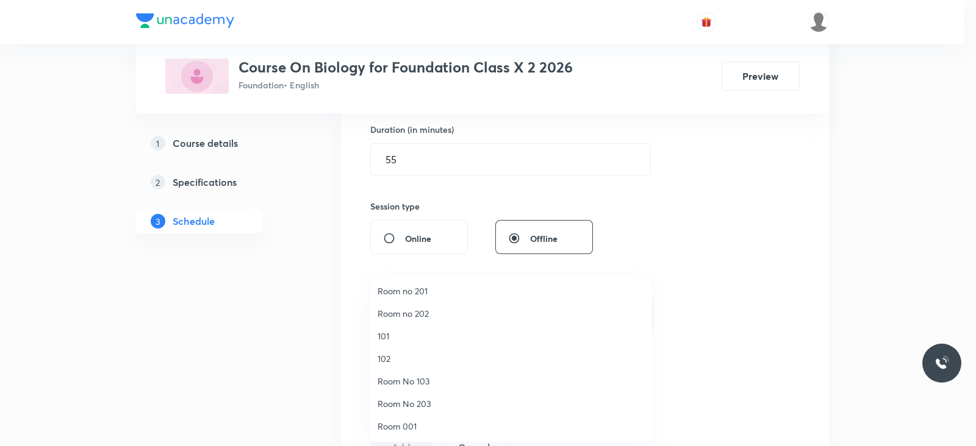
click at [405, 426] on span "Room 001" at bounding box center [510, 426] width 267 height 13
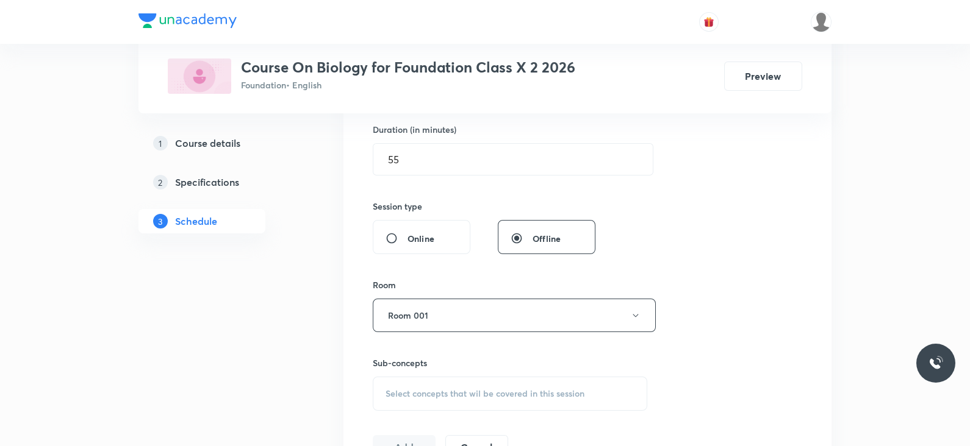
click at [505, 395] on span "Select concepts that wil be covered in this session" at bounding box center [484, 394] width 199 height 10
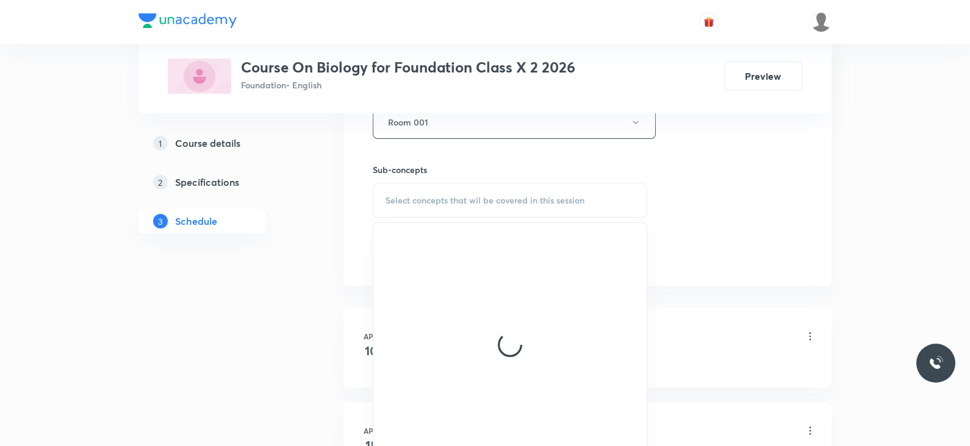
scroll to position [573, 0]
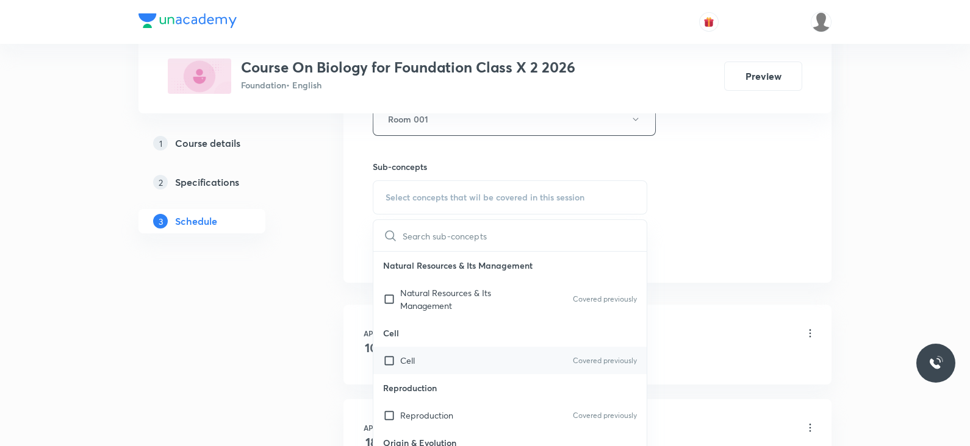
click at [445, 352] on div "Cell Covered previously" at bounding box center [509, 360] width 273 height 27
checkbox input "true"
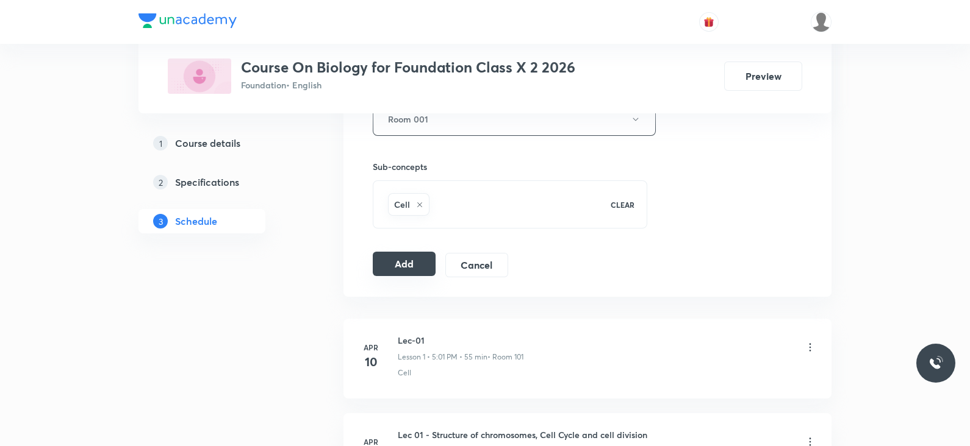
click at [427, 263] on button "Add" at bounding box center [404, 264] width 63 height 24
